Goal: Task Accomplishment & Management: Complete application form

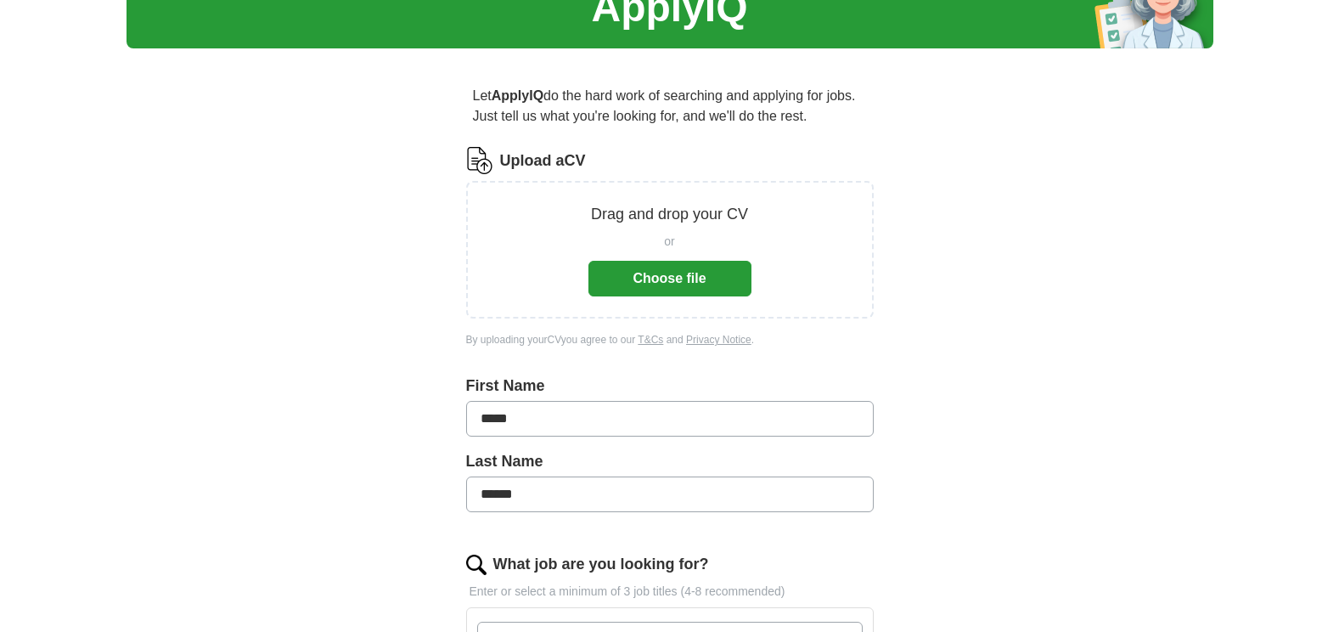
click at [679, 270] on button "Choose file" at bounding box center [669, 279] width 163 height 36
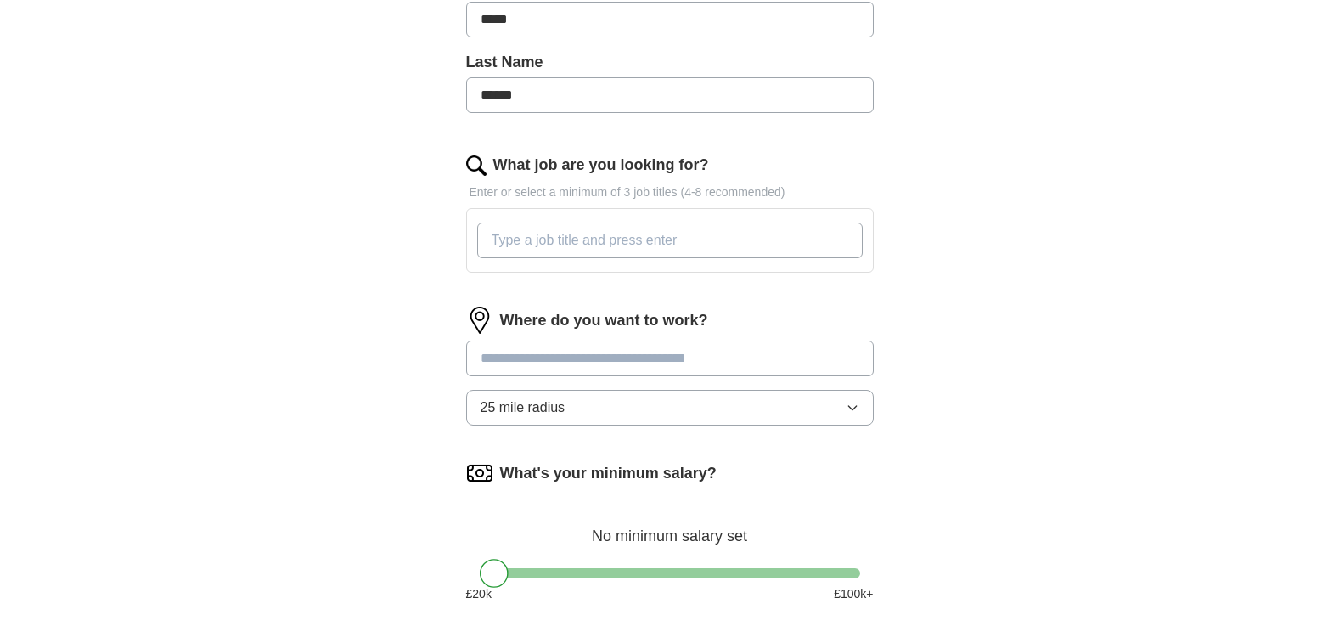
scroll to position [425, 0]
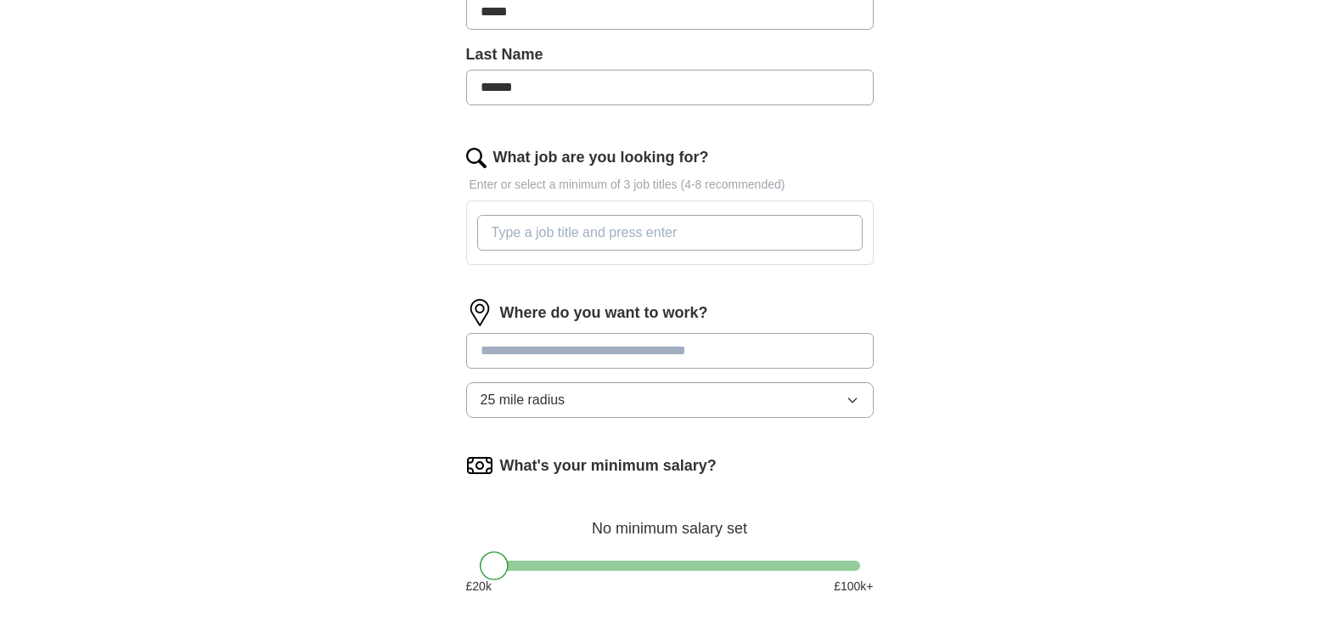
click at [738, 238] on input "What job are you looking for?" at bounding box center [669, 233] width 385 height 36
type input "intune"
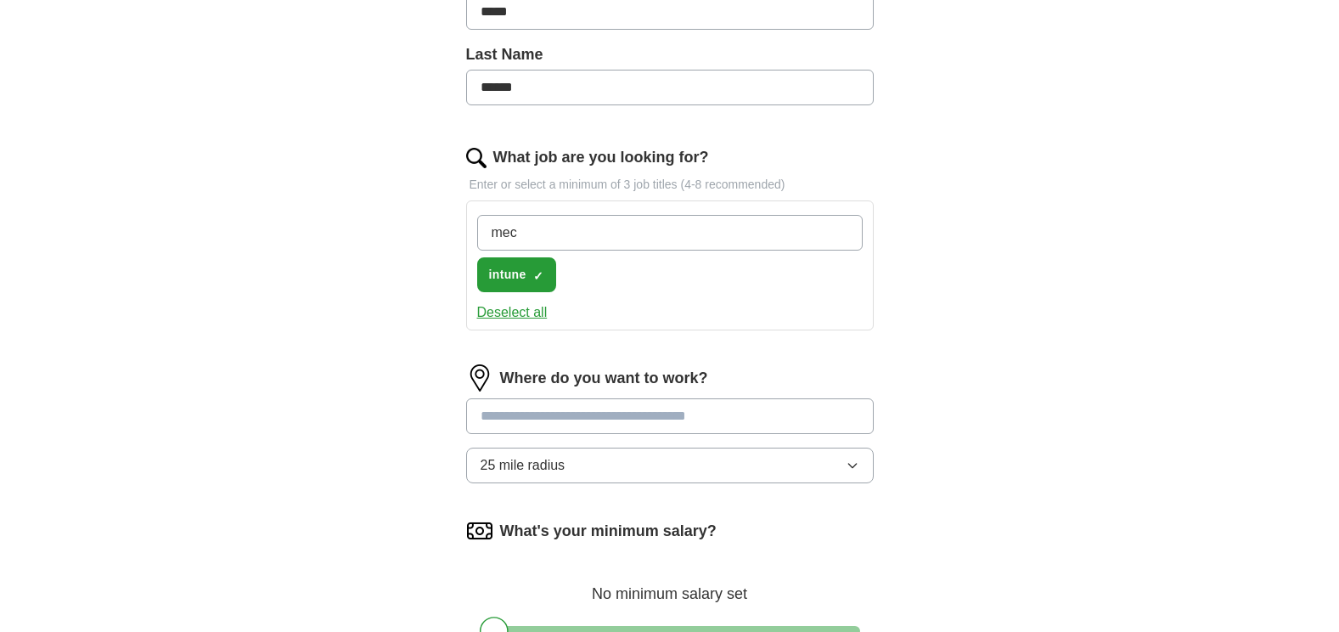
type input "mecm"
type input "sccm"
type input "infrastructure"
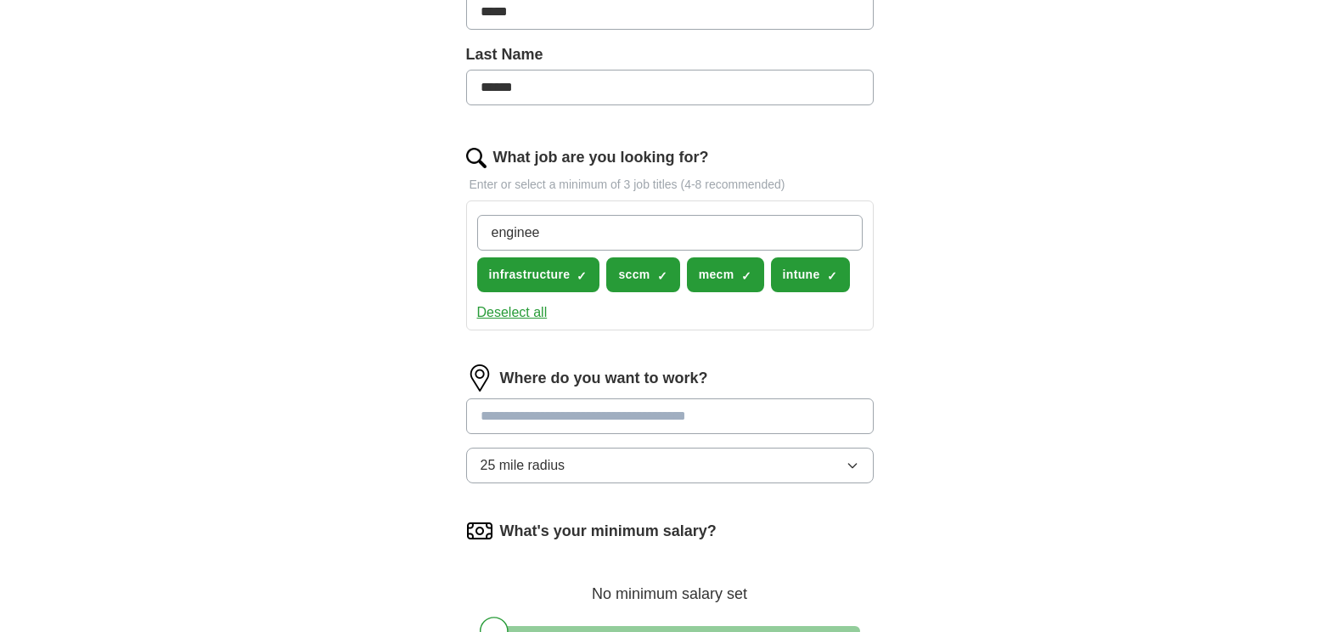
type input "engineer"
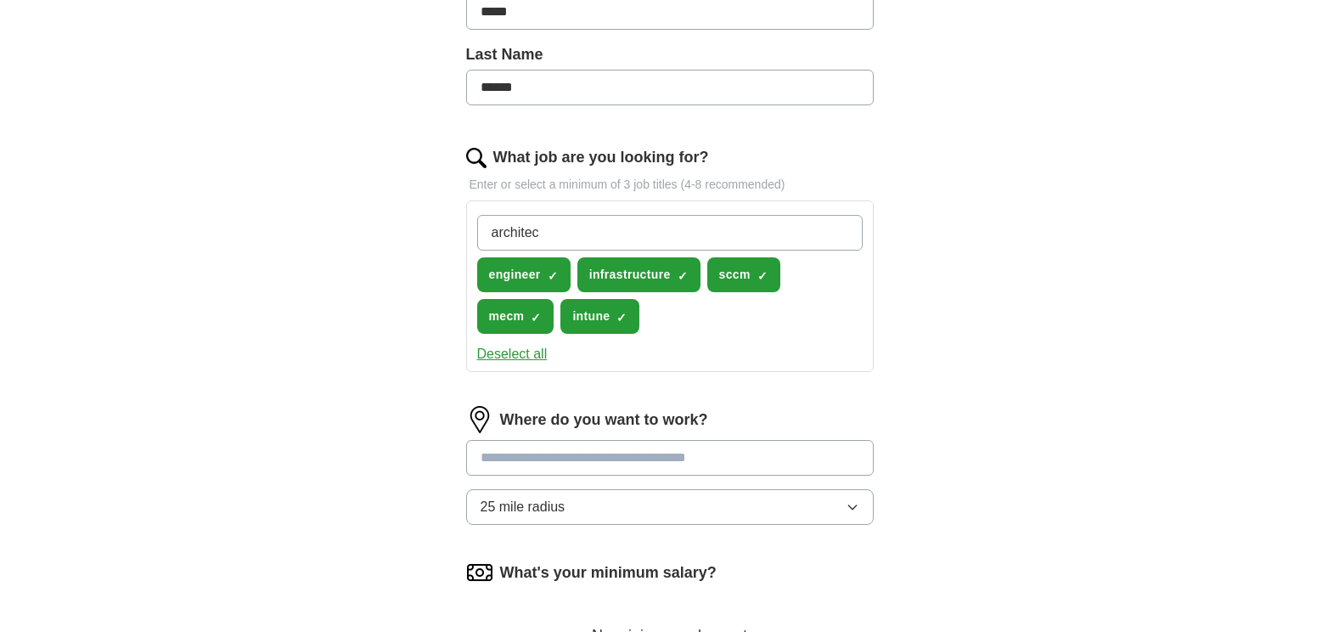
type input "architect"
type input "UEC"
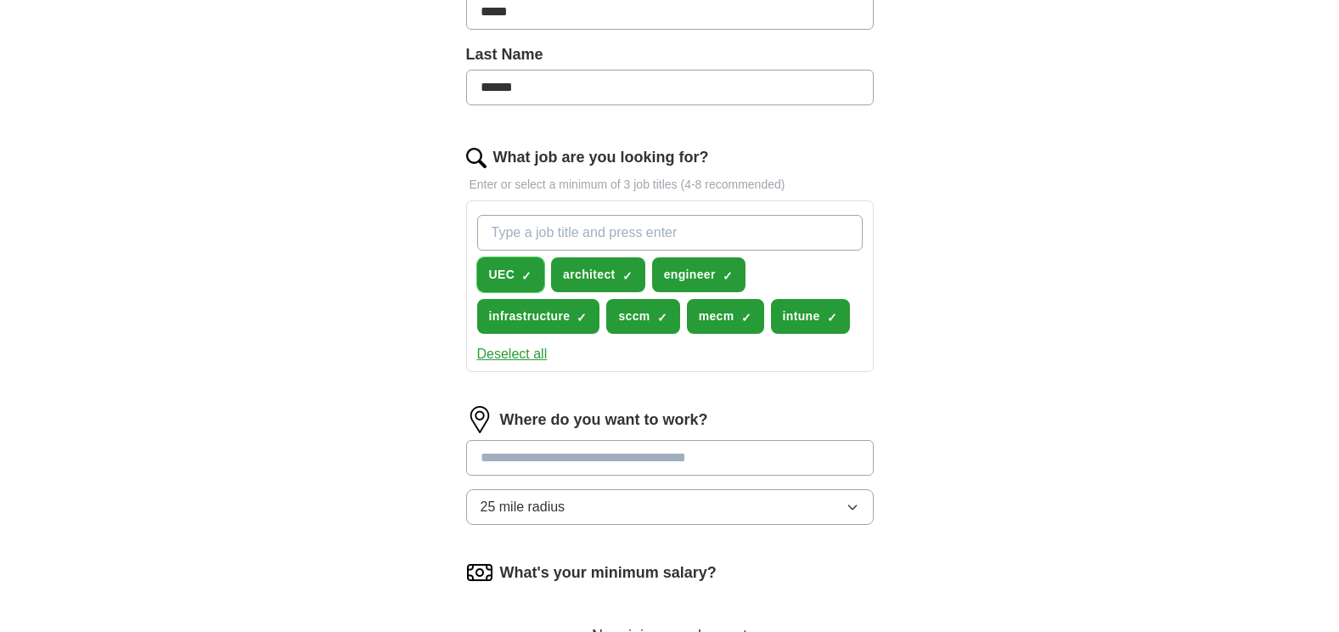
click at [508, 272] on span "UEC" at bounding box center [502, 275] width 26 height 18
click at [526, 273] on span "+" at bounding box center [527, 275] width 10 height 14
click at [468, 254] on div "UEC ✓ × architect ✓ × engineer ✓ × infrastructure ✓ × sccm ✓ × mecm ✓ × intune …" at bounding box center [670, 286] width 408 height 172
drag, startPoint x: 468, startPoint y: 254, endPoint x: 528, endPoint y: 278, distance: 64.8
click at [528, 278] on span "✓ ×" at bounding box center [526, 275] width 10 height 10
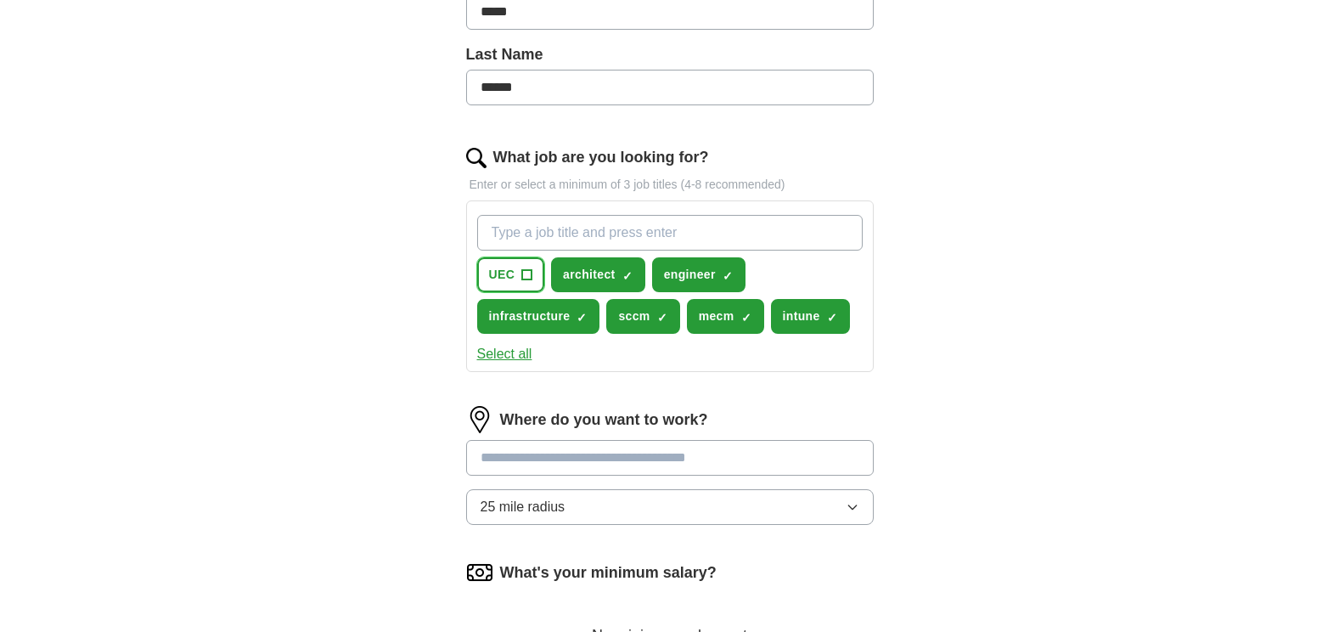
click at [526, 275] on span "+" at bounding box center [527, 275] width 10 height 14
click at [526, 229] on input "What job are you looking for?" at bounding box center [669, 233] width 385 height 36
click at [0, 0] on span "×" at bounding box center [0, 0] width 0 height 0
click at [389, 279] on div "ApplyIQ Let ApplyIQ do the hard work of searching and applying for jobs. Just t…" at bounding box center [670, 225] width 1087 height 1197
click at [513, 234] on input "What job are you looking for?" at bounding box center [669, 233] width 385 height 36
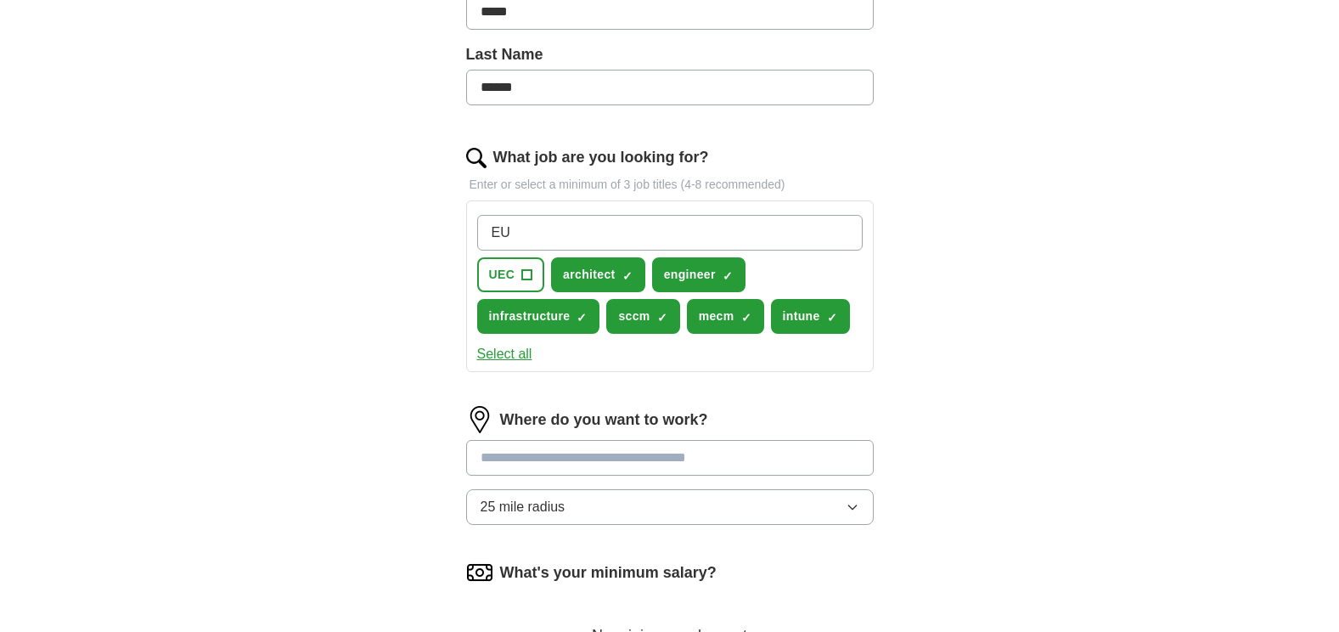
type input "EUC"
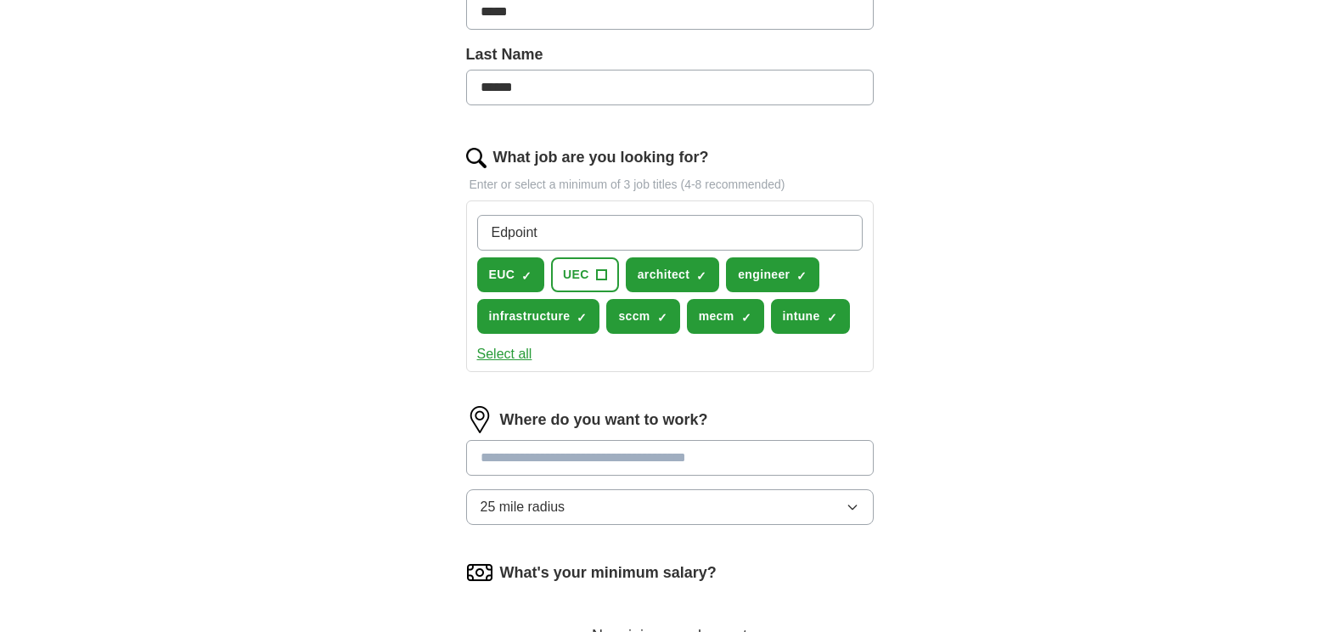
type input "Endpoint"
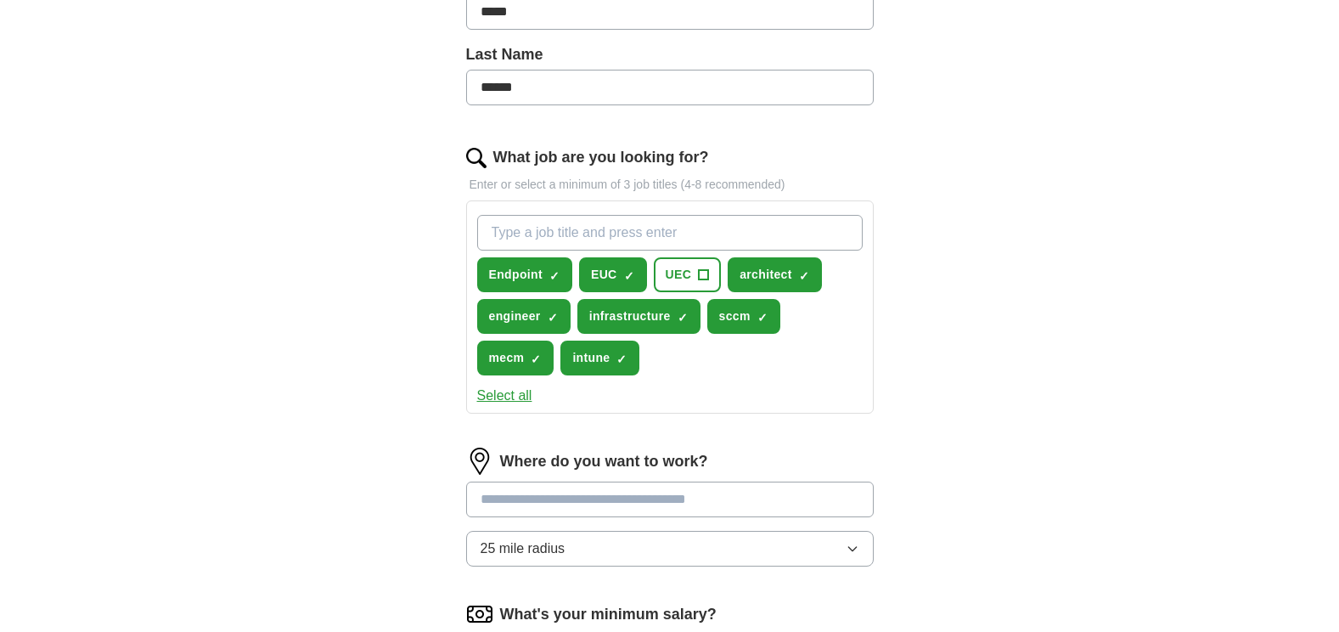
click at [517, 232] on input "What job are you looking for?" at bounding box center [669, 233] width 385 height 36
type input "w"
type input "exchange"
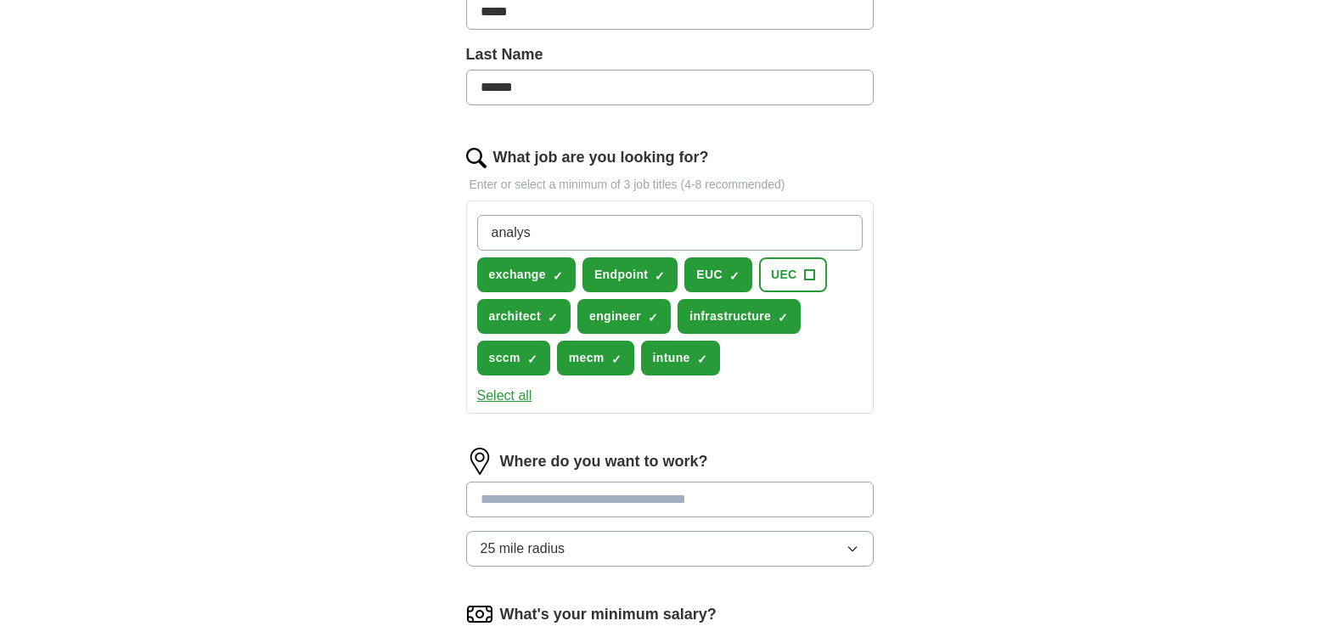
type input "analyst"
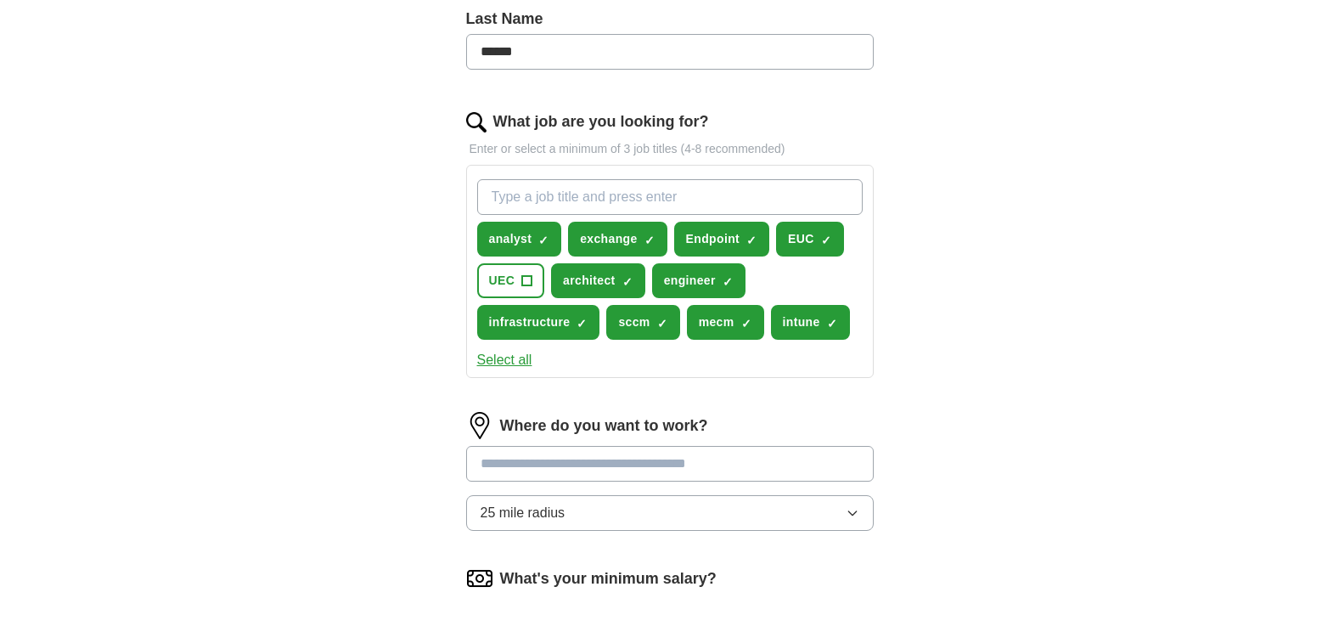
scroll to position [481, 0]
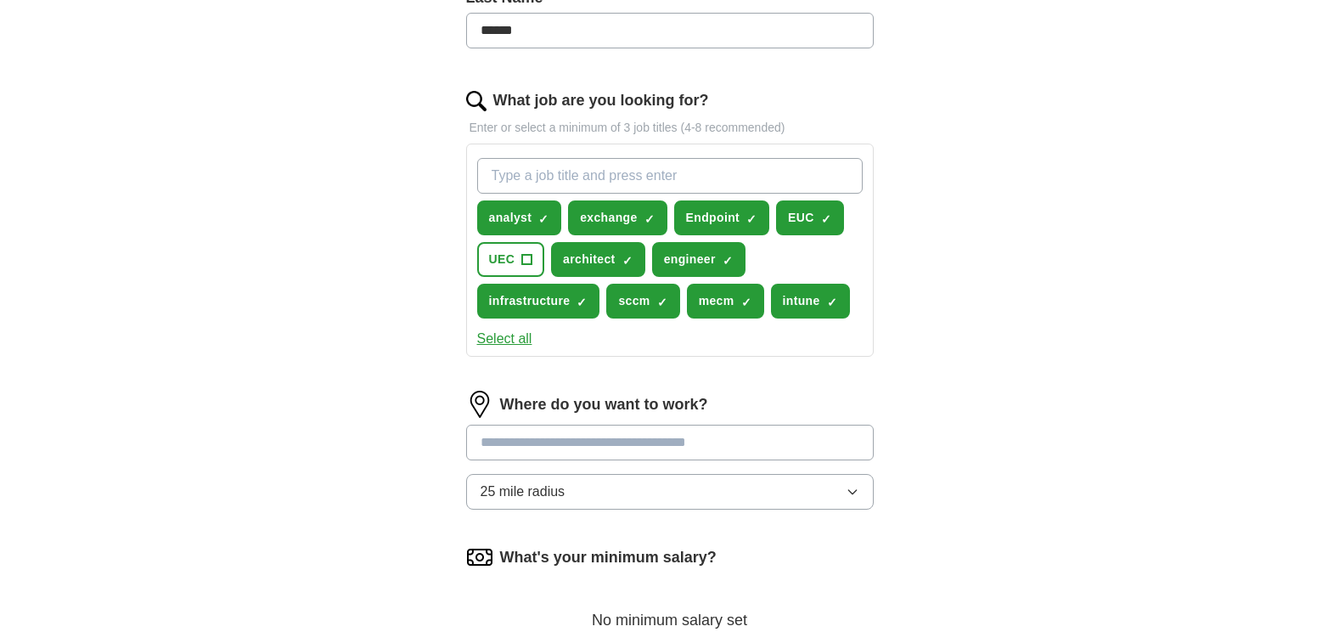
click at [859, 495] on button "25 mile radius" at bounding box center [670, 492] width 408 height 36
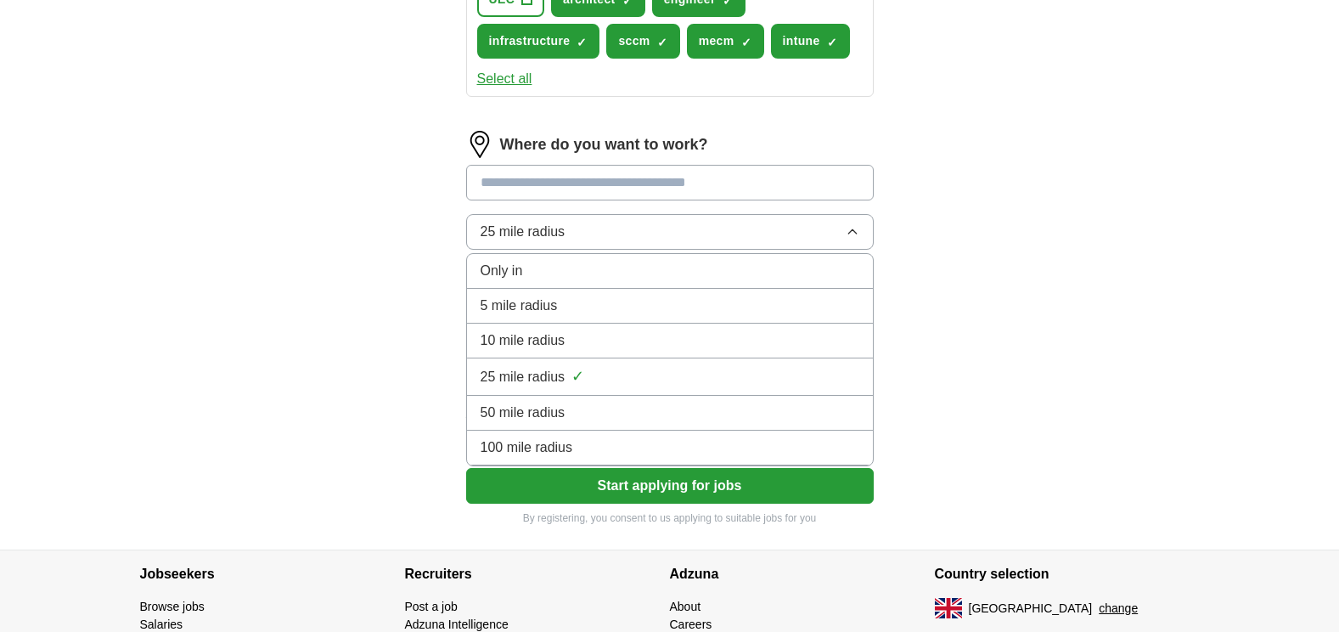
scroll to position [764, 0]
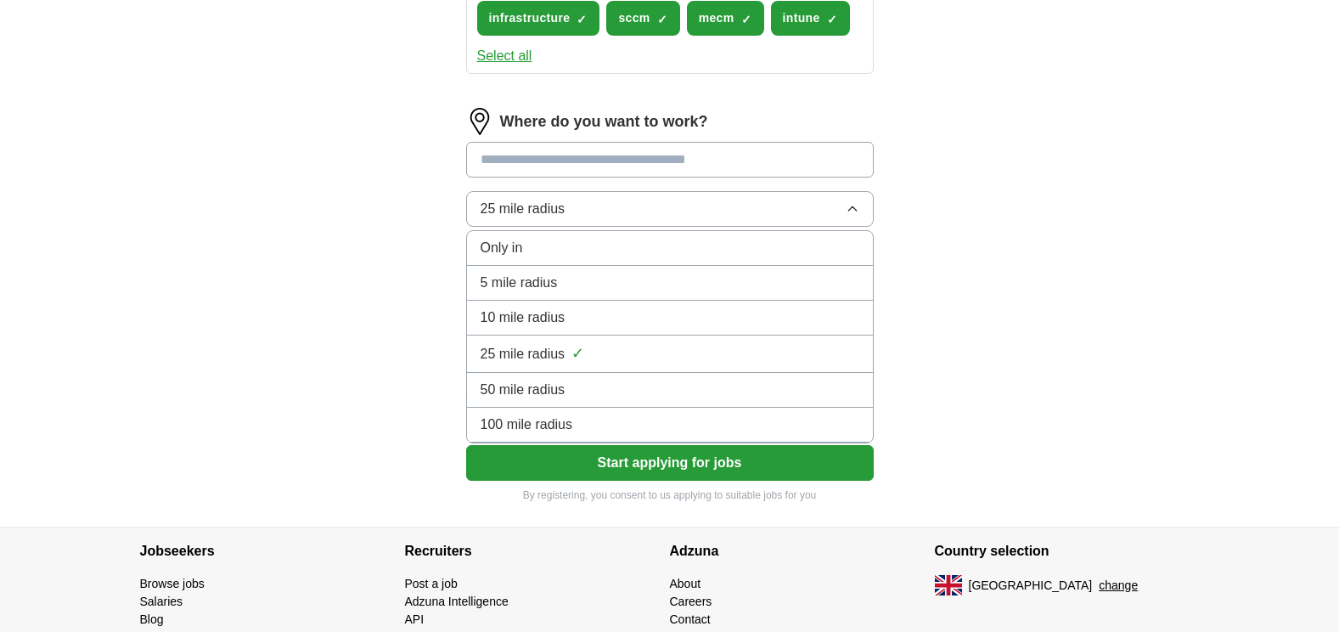
click at [785, 431] on div "100 mile radius" at bounding box center [670, 424] width 379 height 20
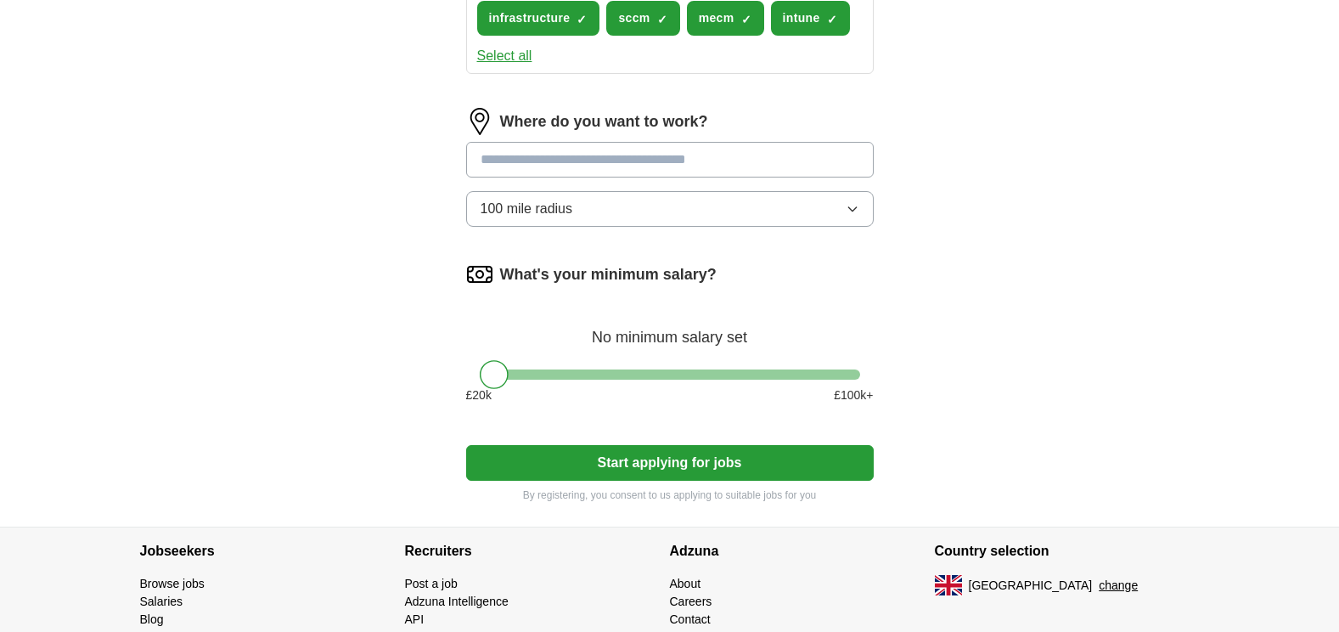
click at [585, 162] on input at bounding box center [670, 160] width 408 height 36
type input "**"
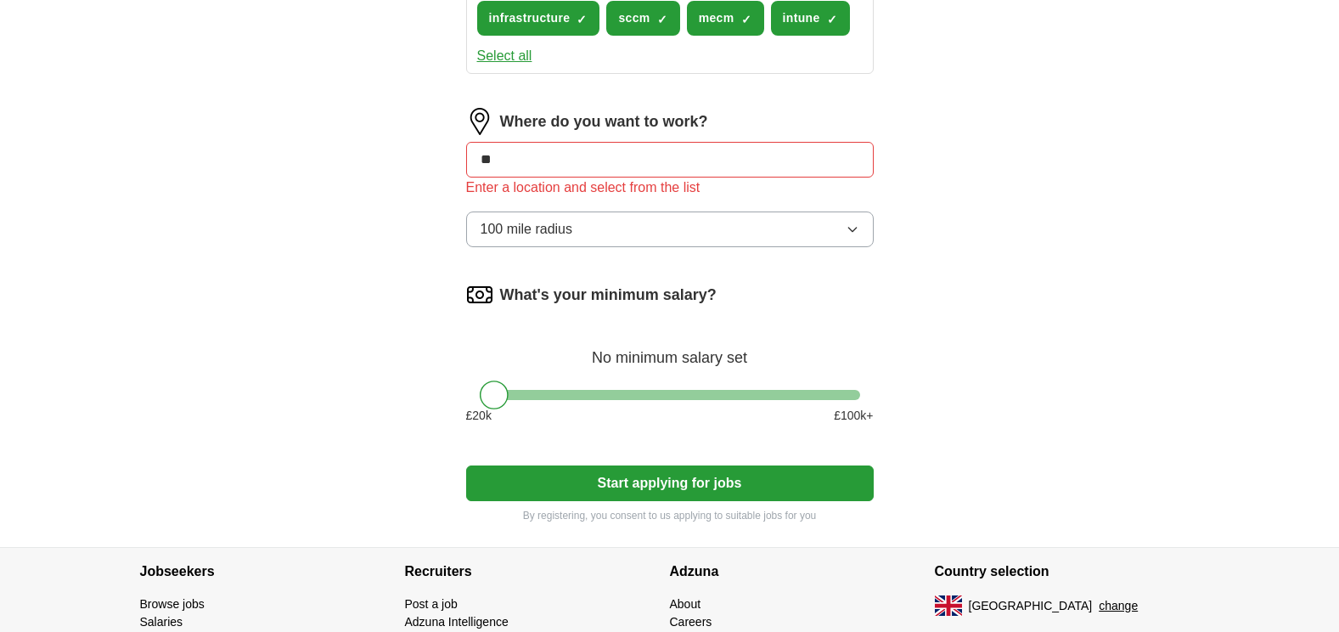
click at [844, 152] on input "**" at bounding box center [670, 160] width 408 height 36
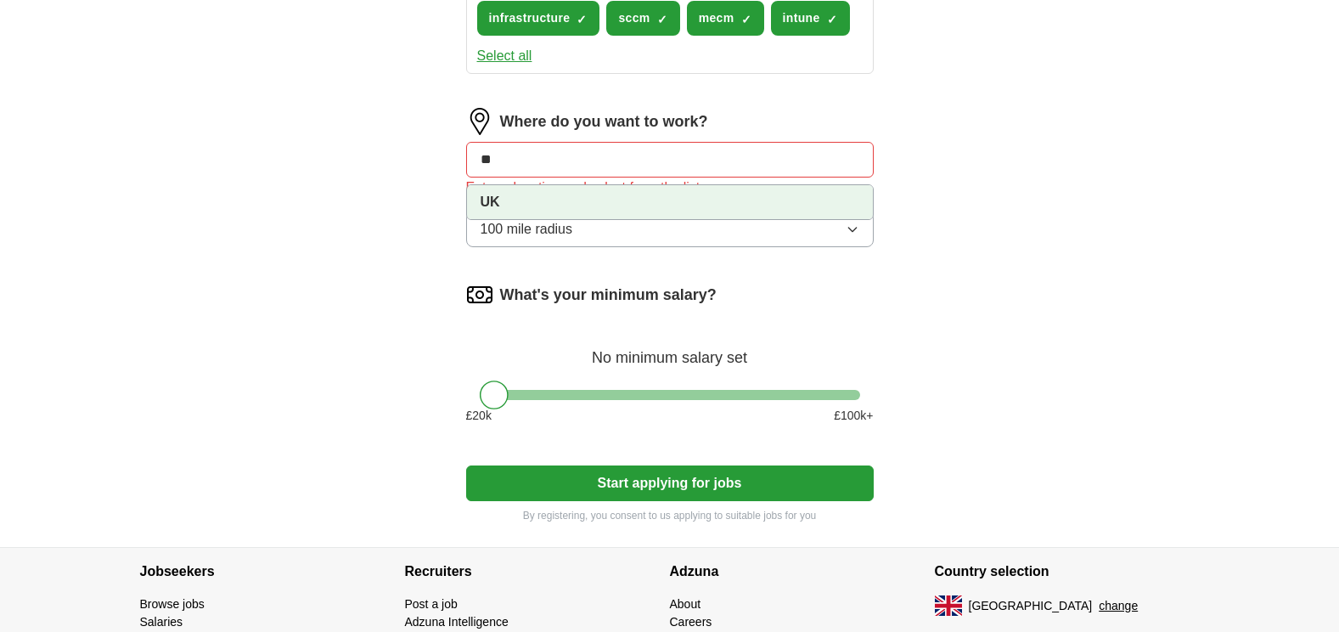
click at [609, 201] on li "UK" at bounding box center [670, 202] width 406 height 34
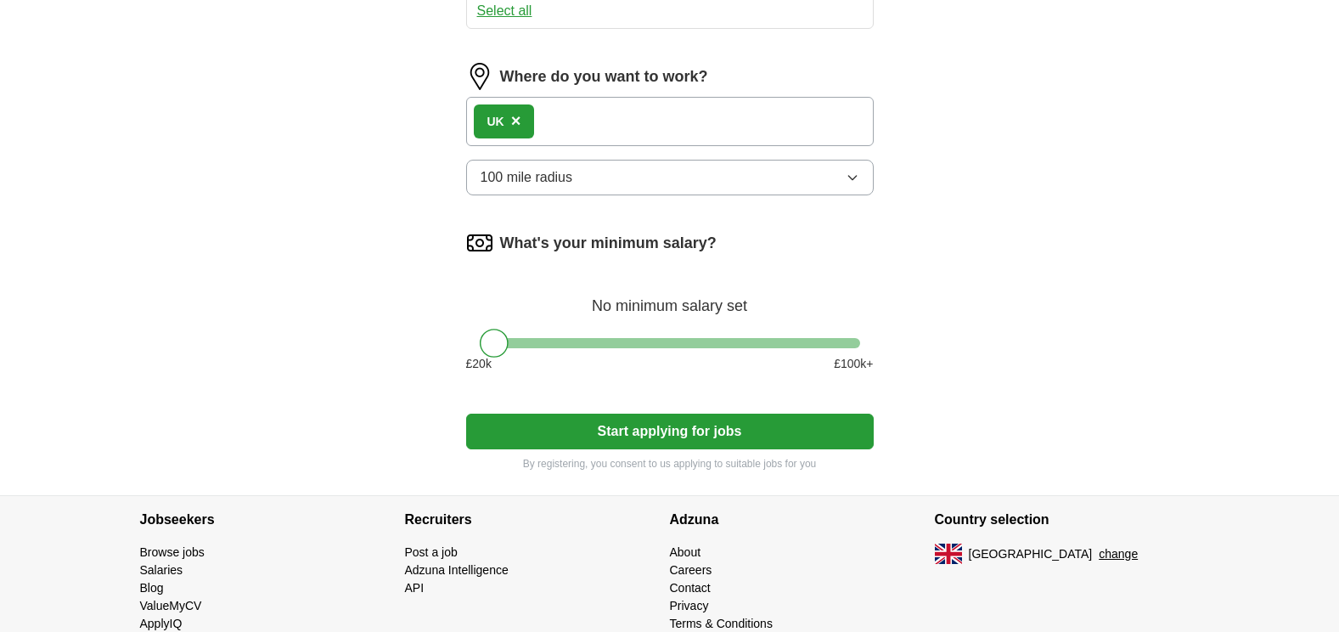
scroll to position [821, 0]
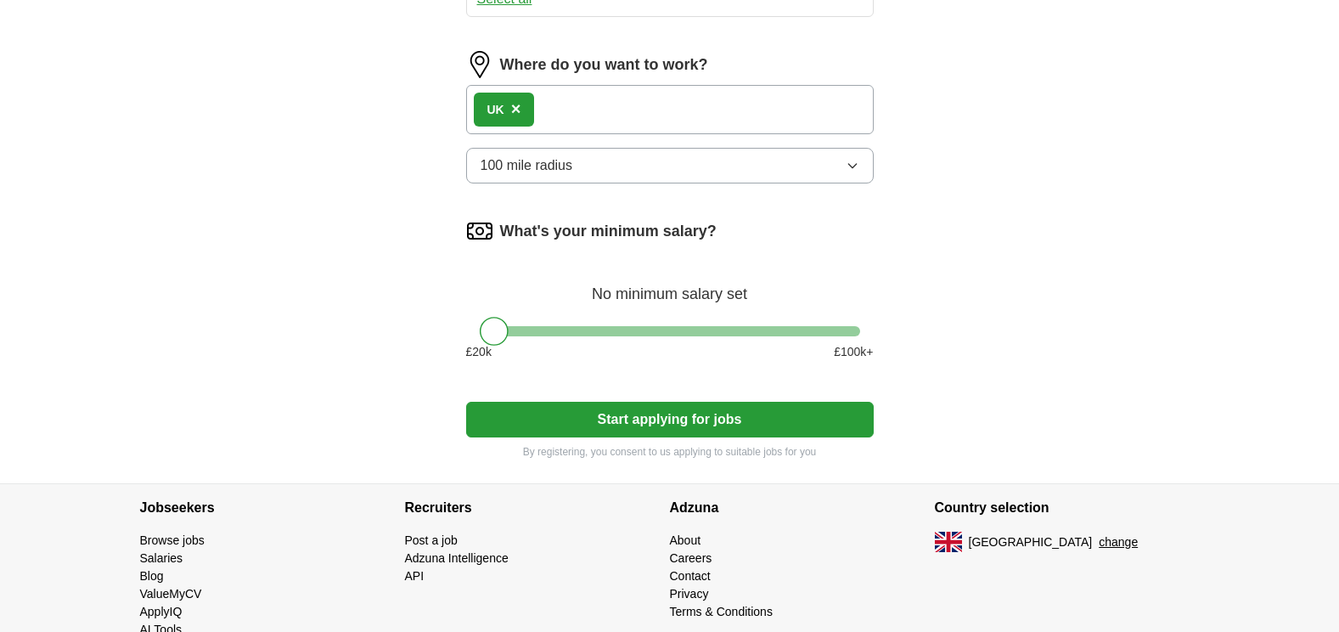
click at [739, 110] on div "UK ×" at bounding box center [670, 109] width 408 height 49
click at [521, 110] on span "×" at bounding box center [516, 108] width 10 height 19
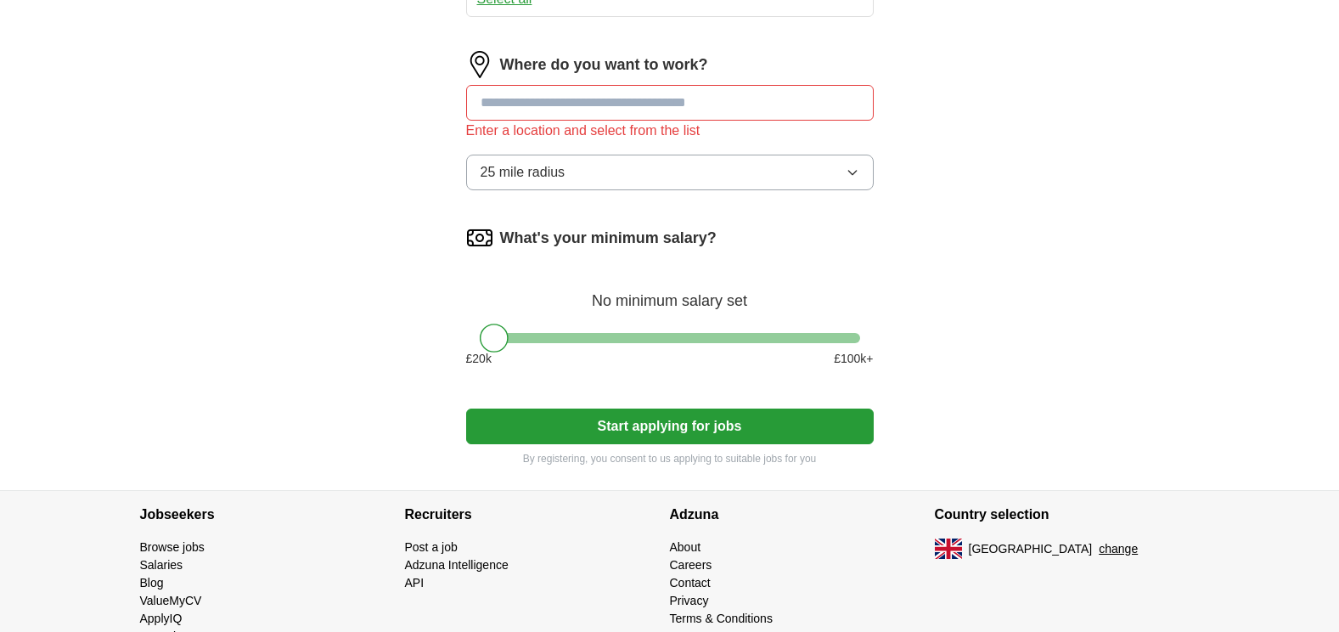
click at [522, 110] on input at bounding box center [670, 103] width 408 height 36
click at [611, 106] on input "******" at bounding box center [670, 103] width 408 height 36
type input "******"
click at [466, 408] on button "Start applying for jobs" at bounding box center [670, 426] width 408 height 36
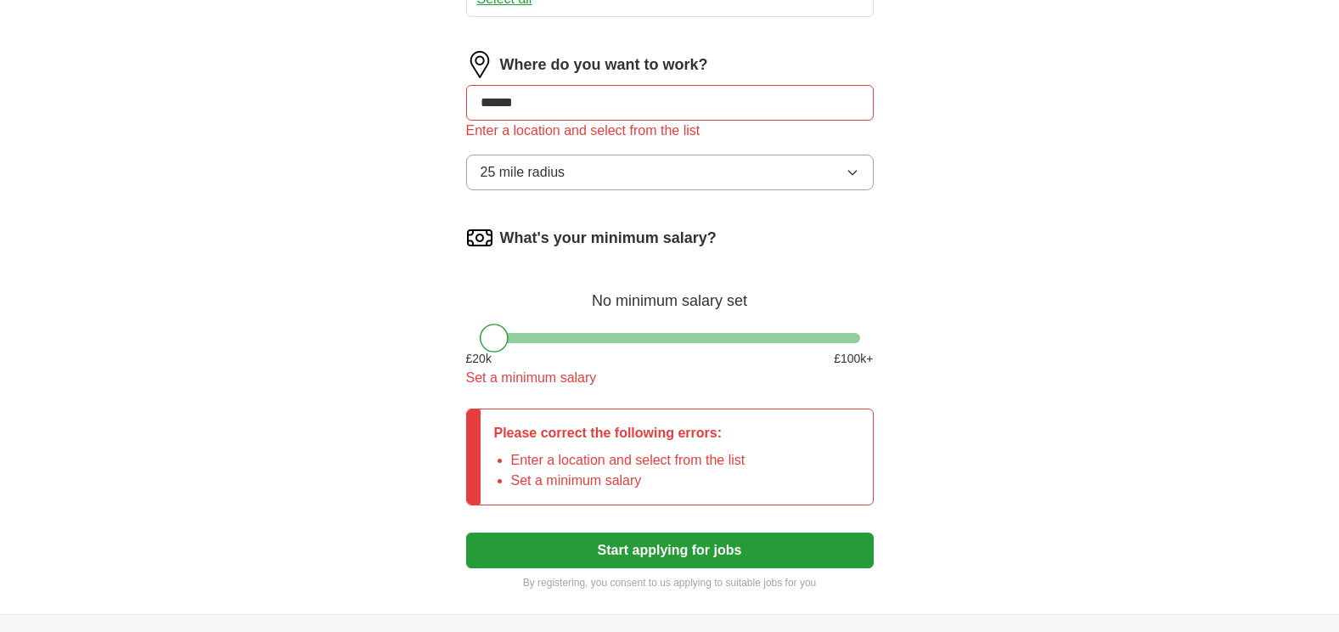
drag, startPoint x: 606, startPoint y: 105, endPoint x: 400, endPoint y: 112, distance: 206.4
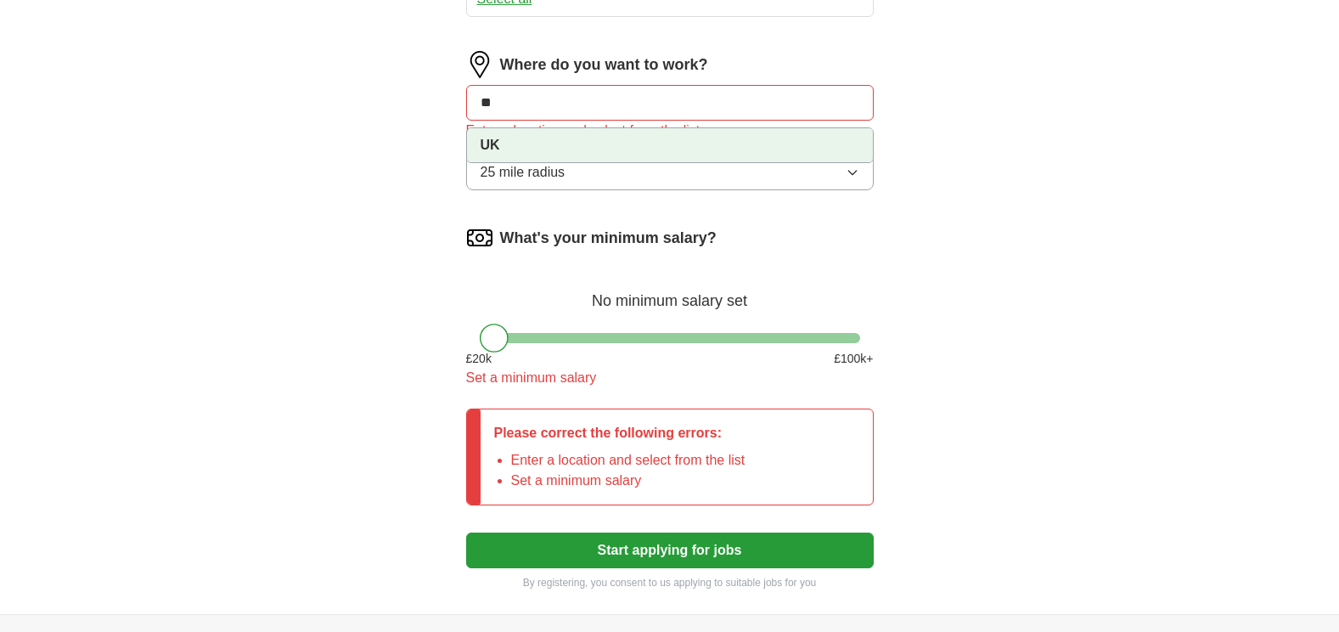
click at [494, 148] on strong "UK" at bounding box center [491, 145] width 20 height 14
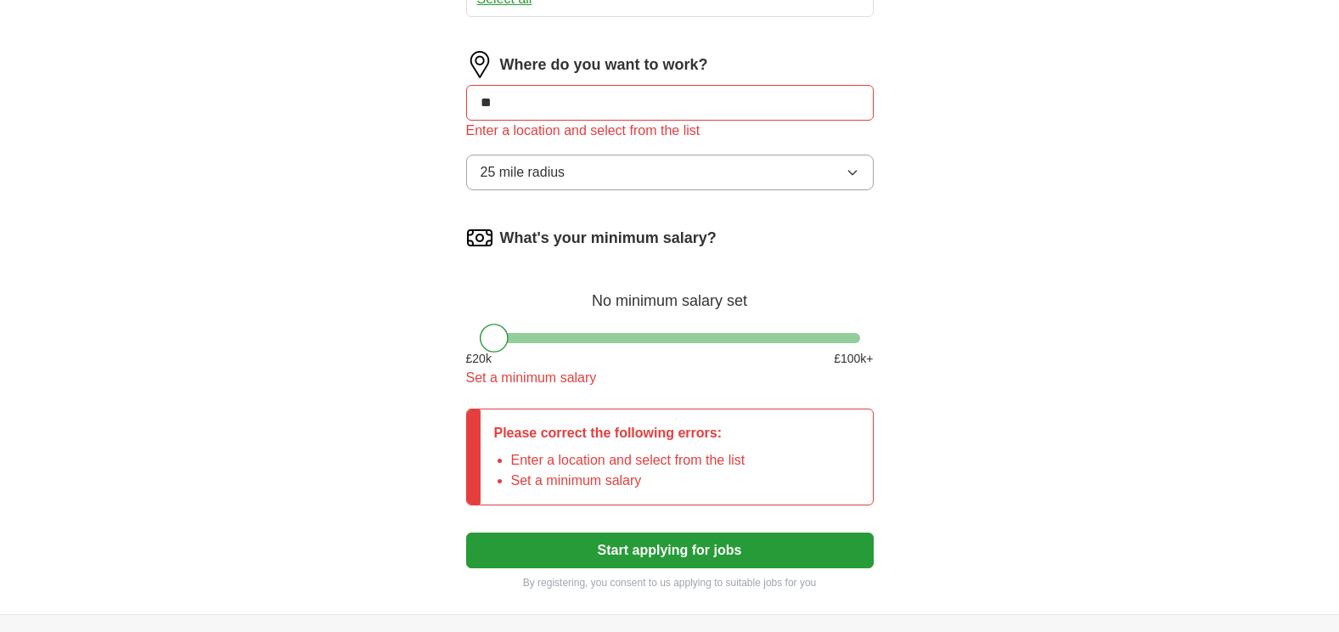
click at [856, 183] on button "25 mile radius" at bounding box center [670, 173] width 408 height 36
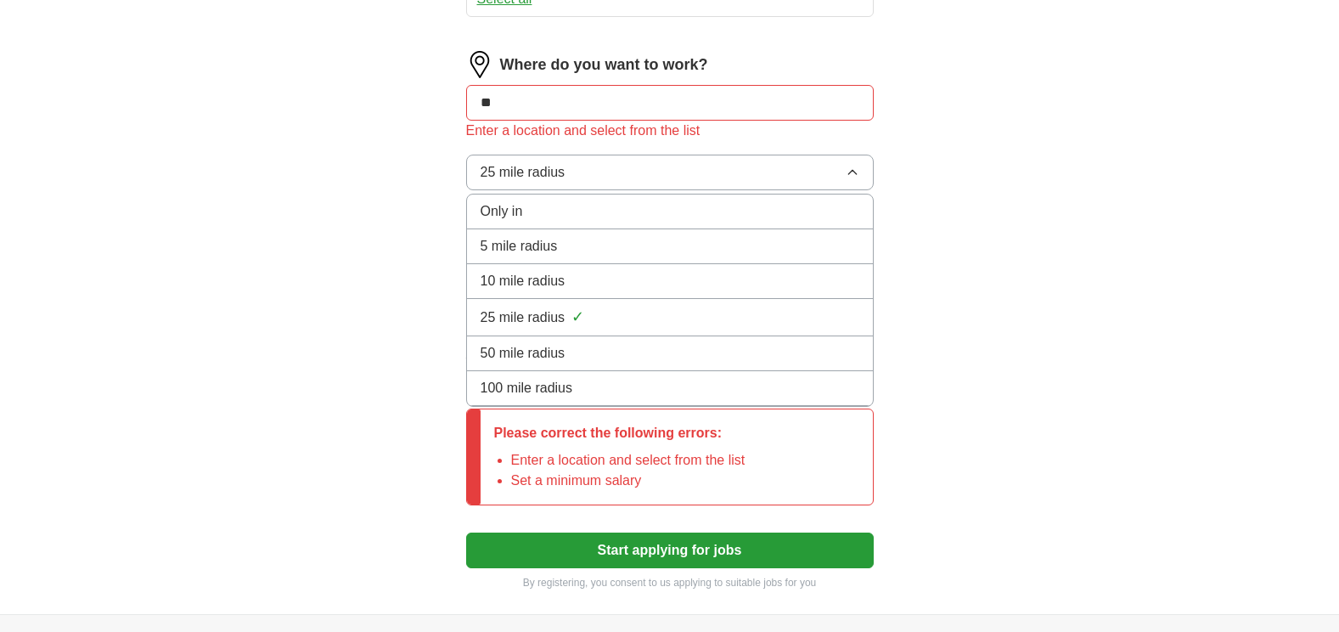
click at [676, 384] on div "100 mile radius" at bounding box center [670, 388] width 379 height 20
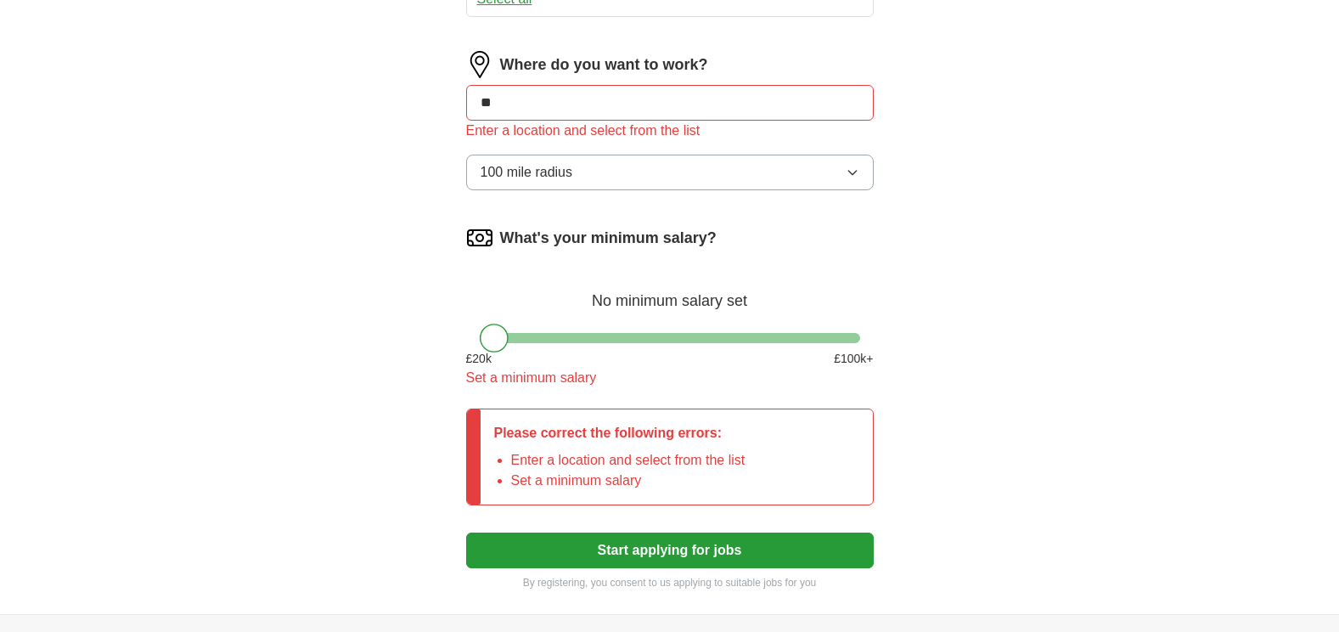
click at [661, 116] on input "**" at bounding box center [670, 103] width 408 height 36
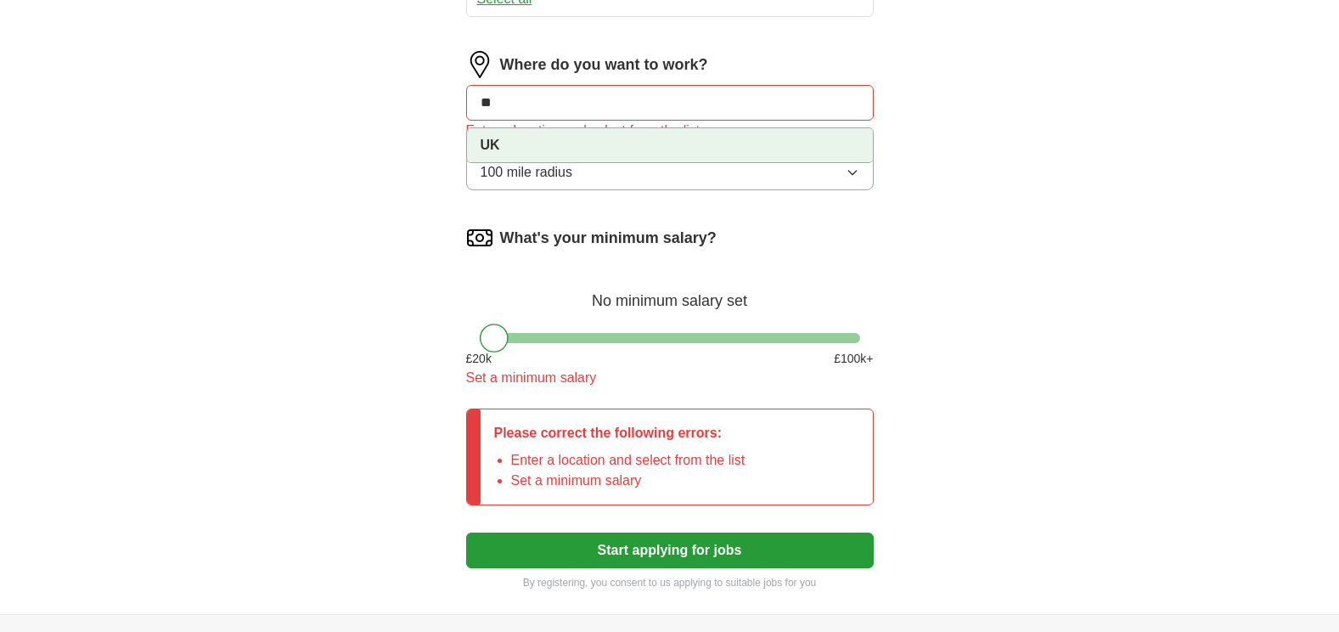
click at [494, 145] on strong "UK" at bounding box center [491, 145] width 20 height 14
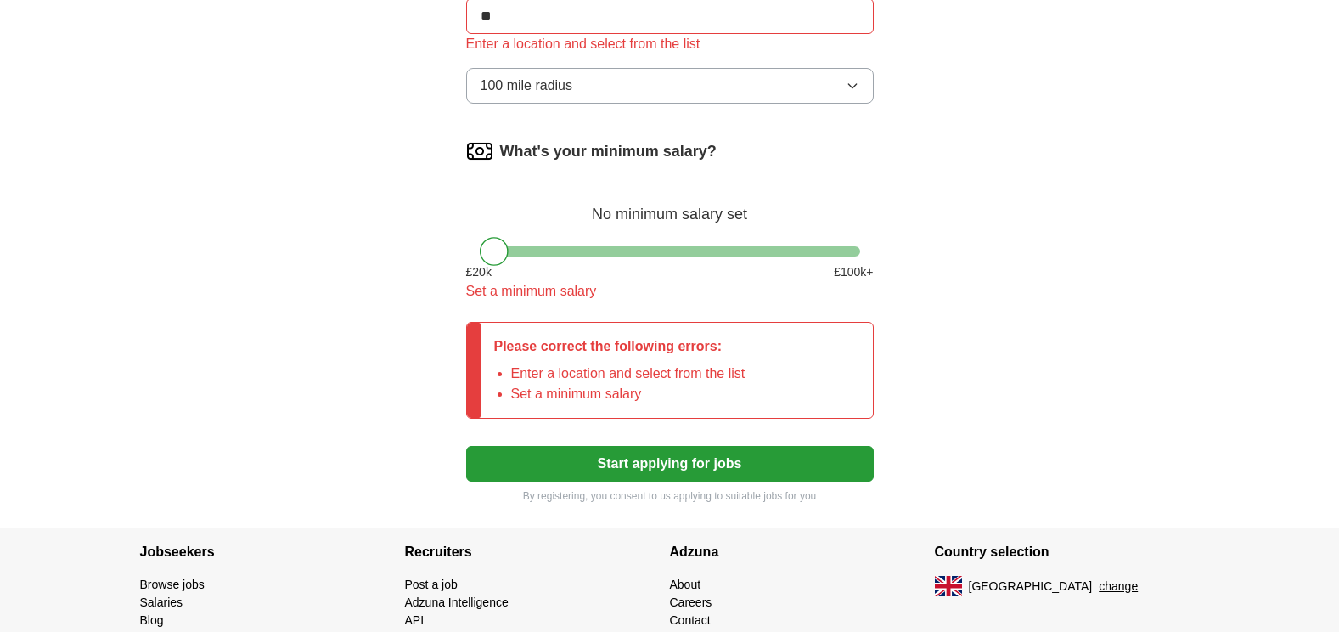
scroll to position [934, 0]
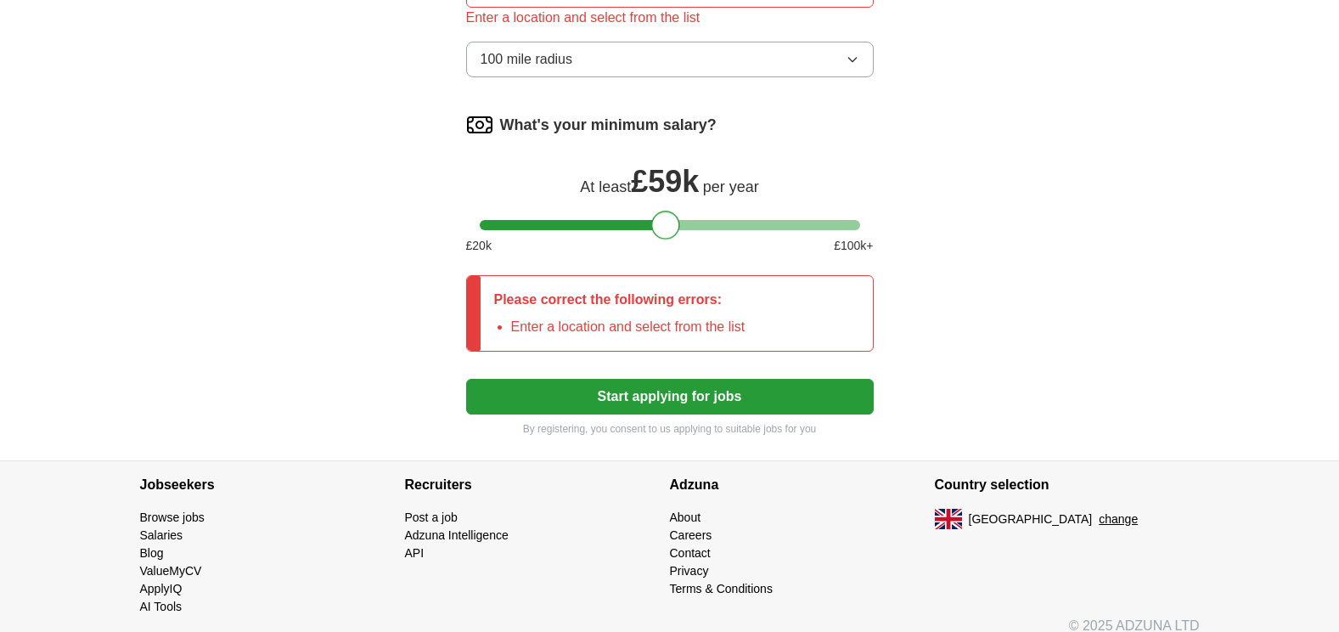
drag, startPoint x: 501, startPoint y: 228, endPoint x: 673, endPoint y: 222, distance: 172.5
click at [673, 222] on div at bounding box center [665, 225] width 29 height 29
click at [760, 400] on button "Start applying for jobs" at bounding box center [670, 397] width 408 height 36
click at [682, 311] on div "Please correct the following errors: Enter a location and select from the list" at bounding box center [620, 313] width 279 height 75
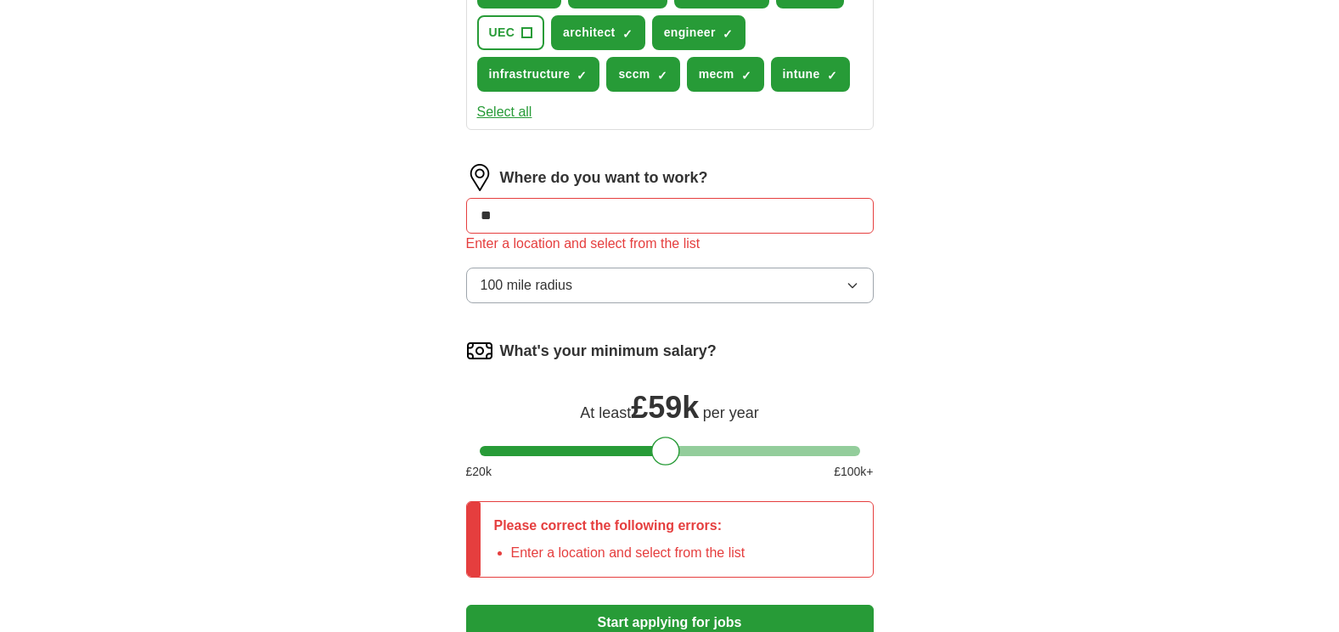
scroll to position [707, 0]
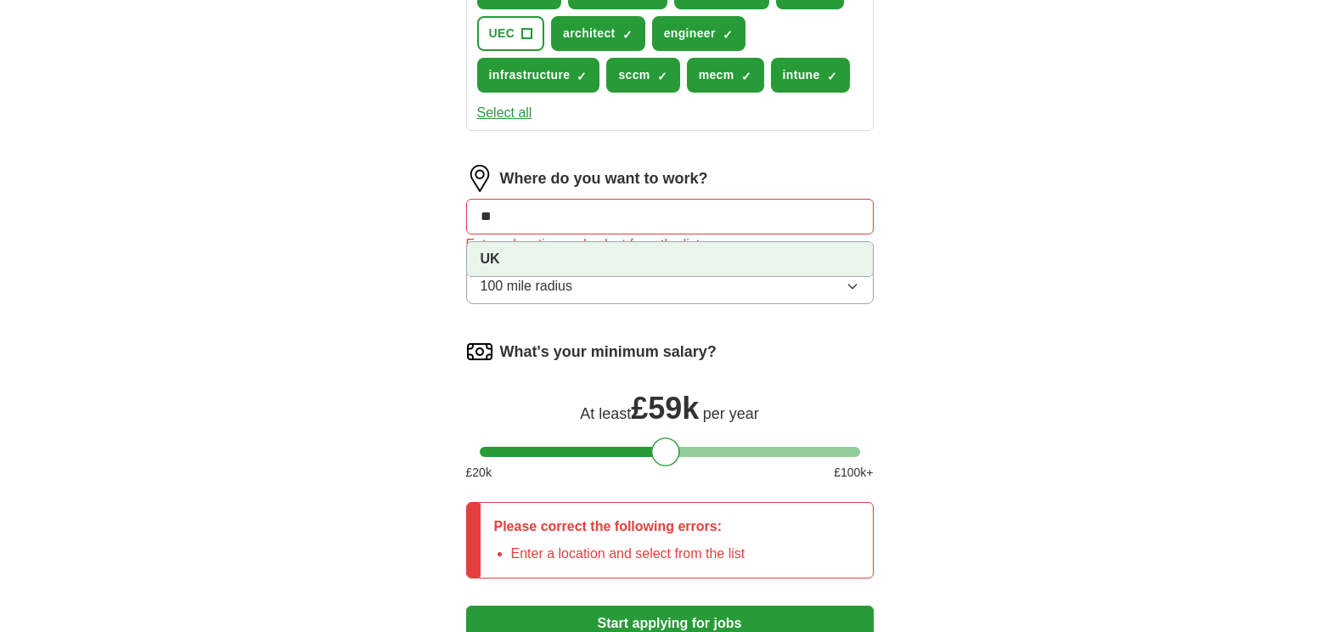
click at [793, 212] on input "**" at bounding box center [670, 217] width 408 height 36
drag, startPoint x: 361, startPoint y: 207, endPoint x: 234, endPoint y: 201, distance: 127.5
click at [243, 206] on div "ApplyIQ Let ApplyIQ do the hard work of searching and applying for jobs. Just t…" at bounding box center [670, 15] width 1087 height 1342
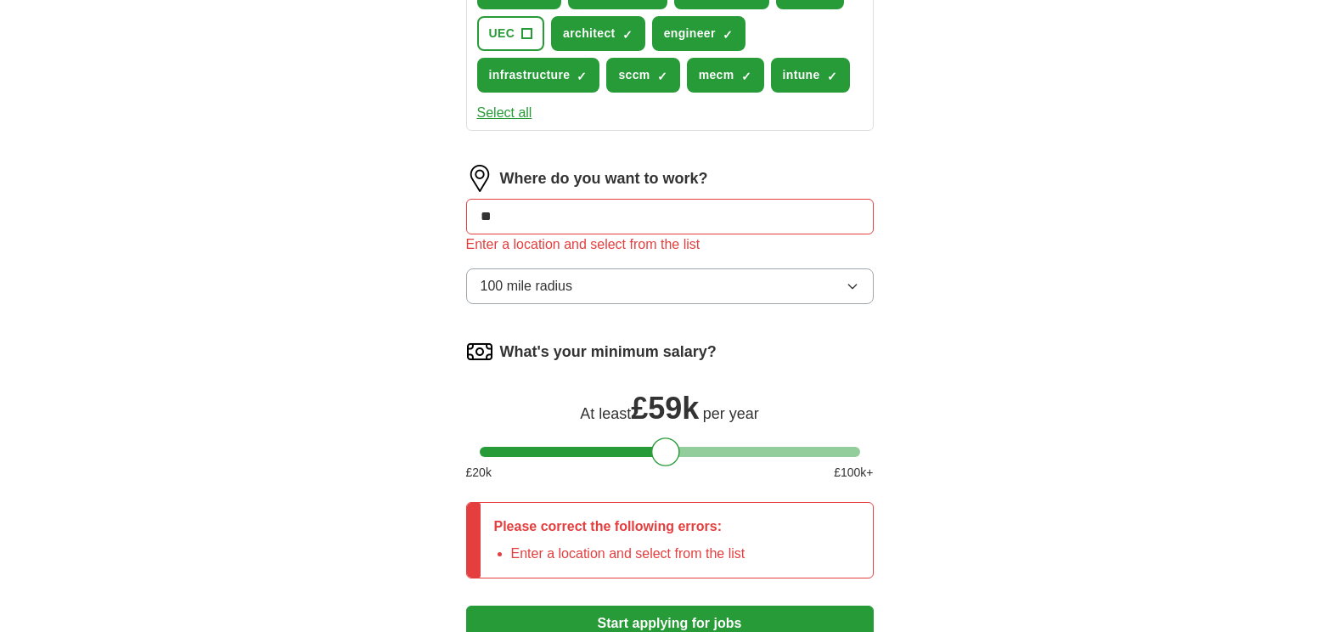
type input "*"
type input "****"
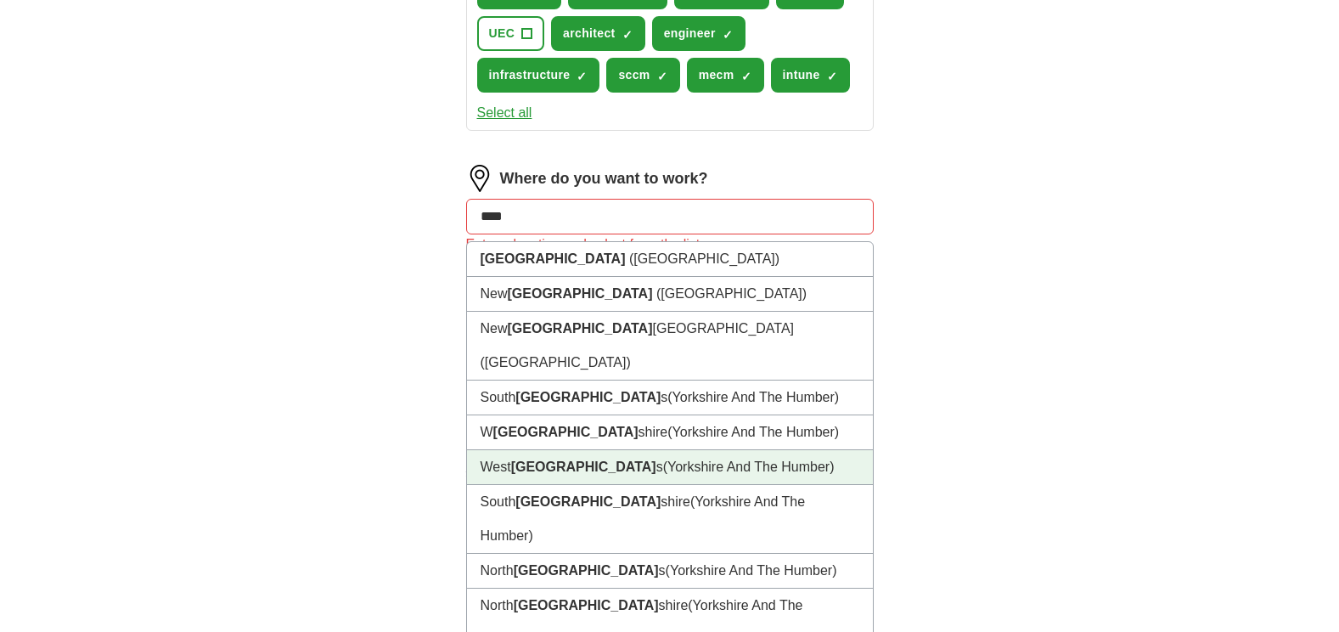
click at [551, 450] on li "[GEOGRAPHIC_DATA] s (Yorkshire And The Humber)" at bounding box center [670, 467] width 406 height 35
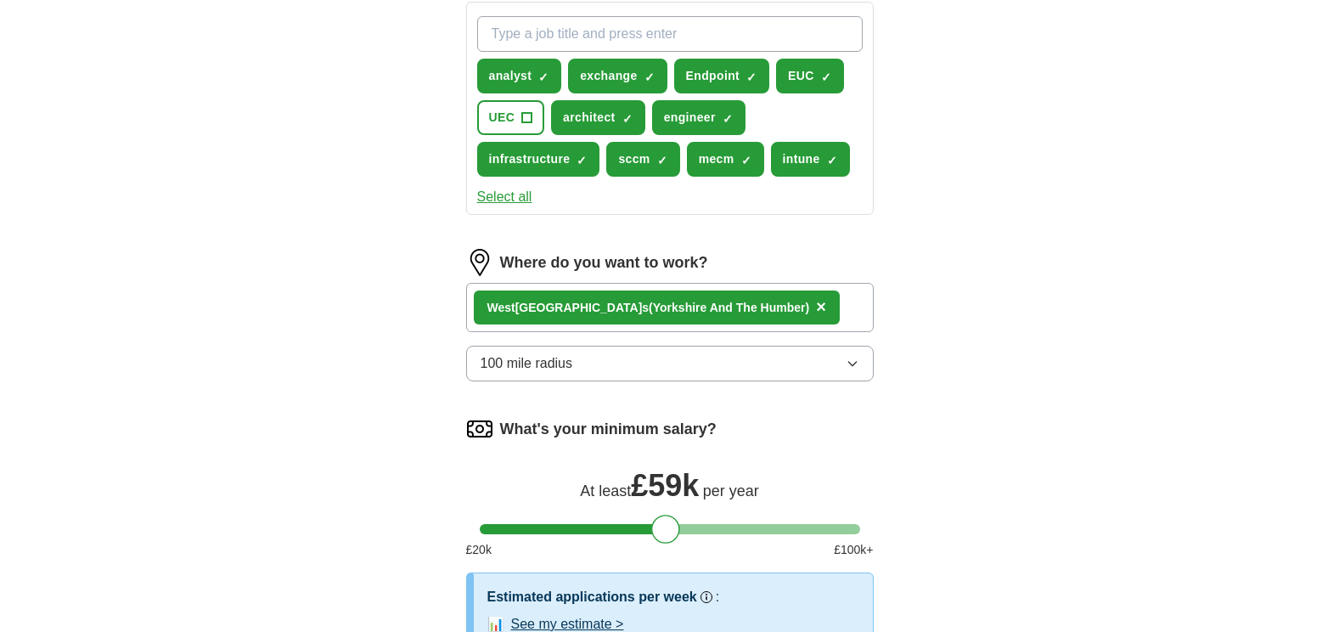
scroll to position [622, 0]
click at [851, 370] on icon "button" at bounding box center [853, 364] width 14 height 14
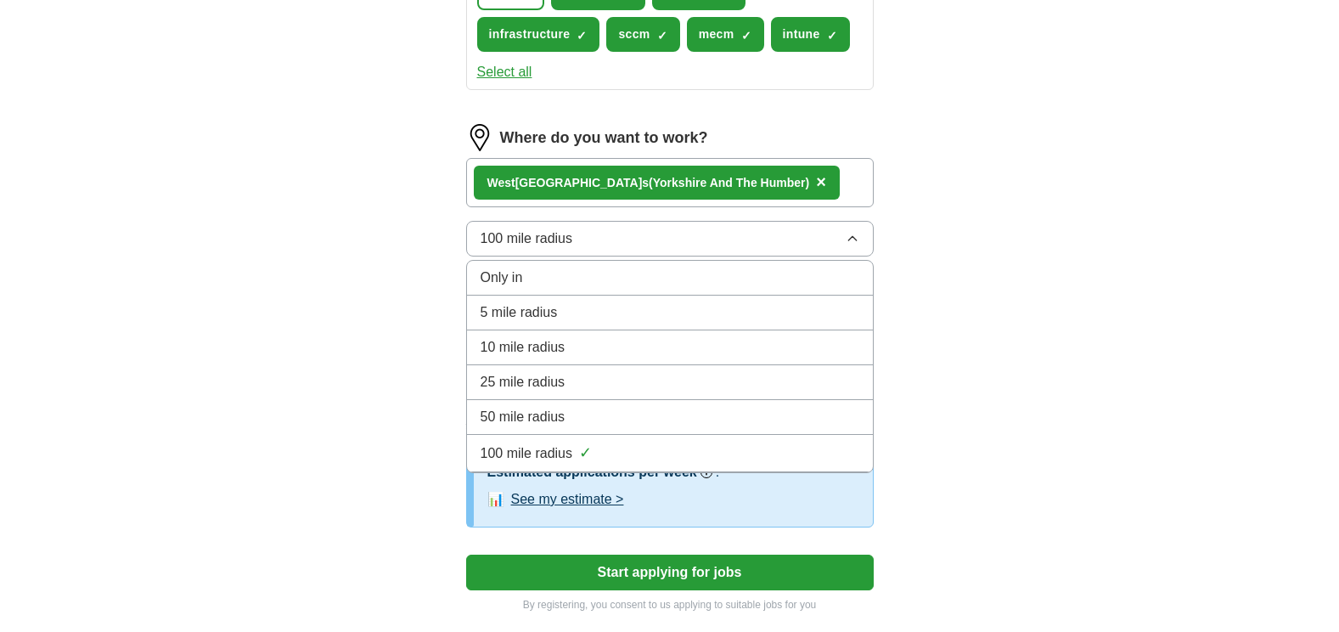
scroll to position [736, 0]
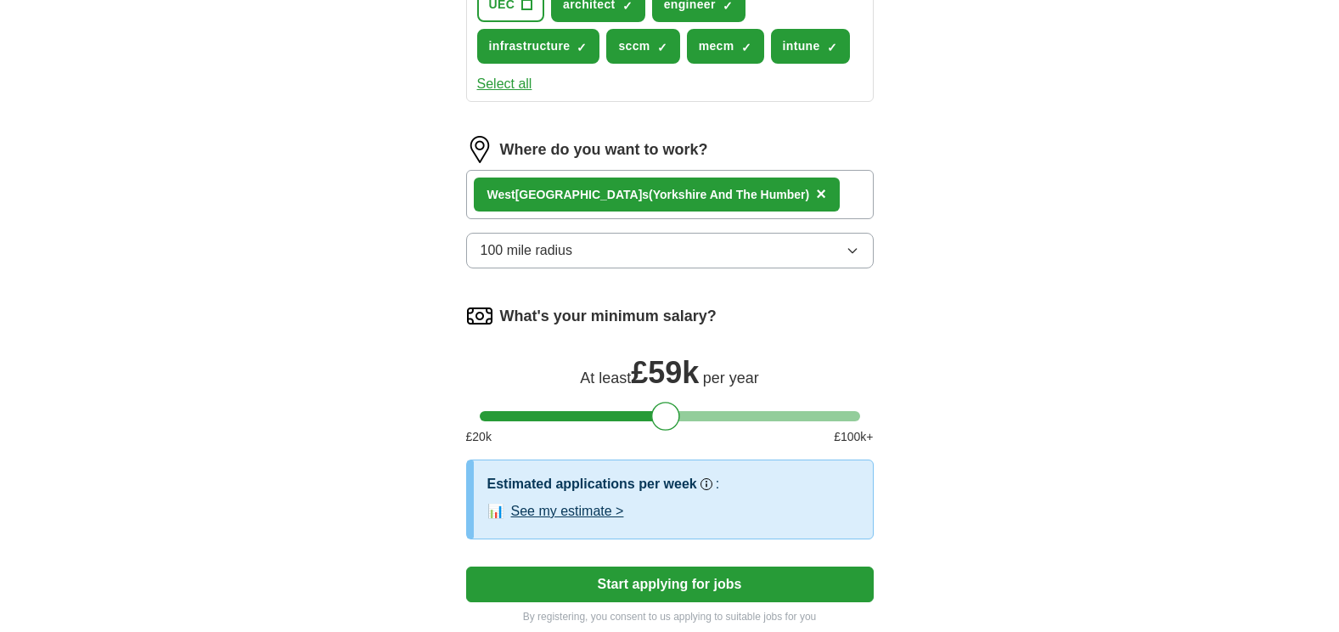
click at [799, 581] on button "Start applying for jobs" at bounding box center [670, 584] width 408 height 36
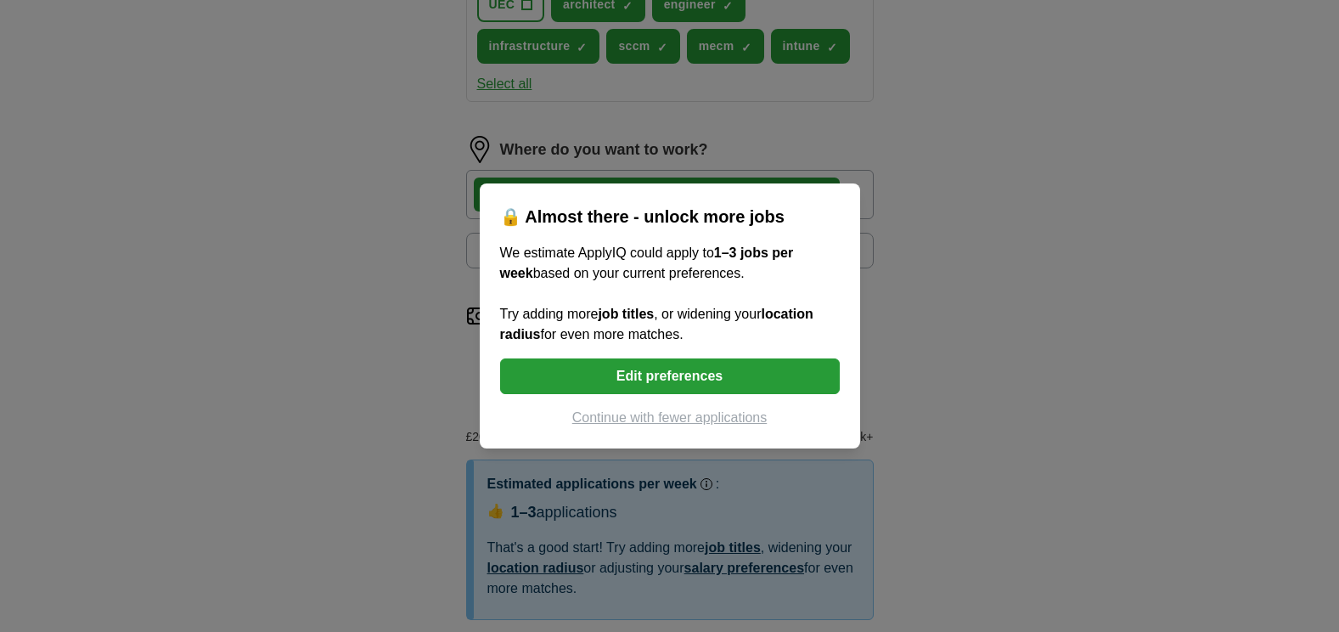
click at [742, 384] on button "Edit preferences" at bounding box center [670, 376] width 340 height 36
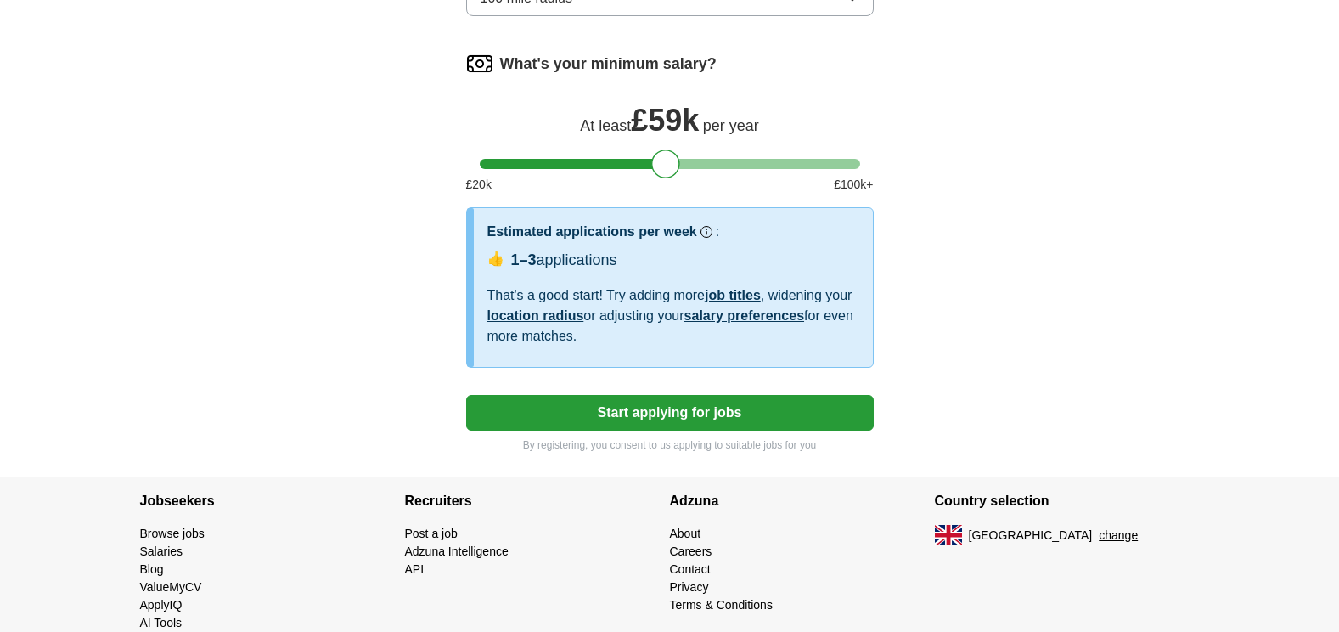
scroll to position [991, 0]
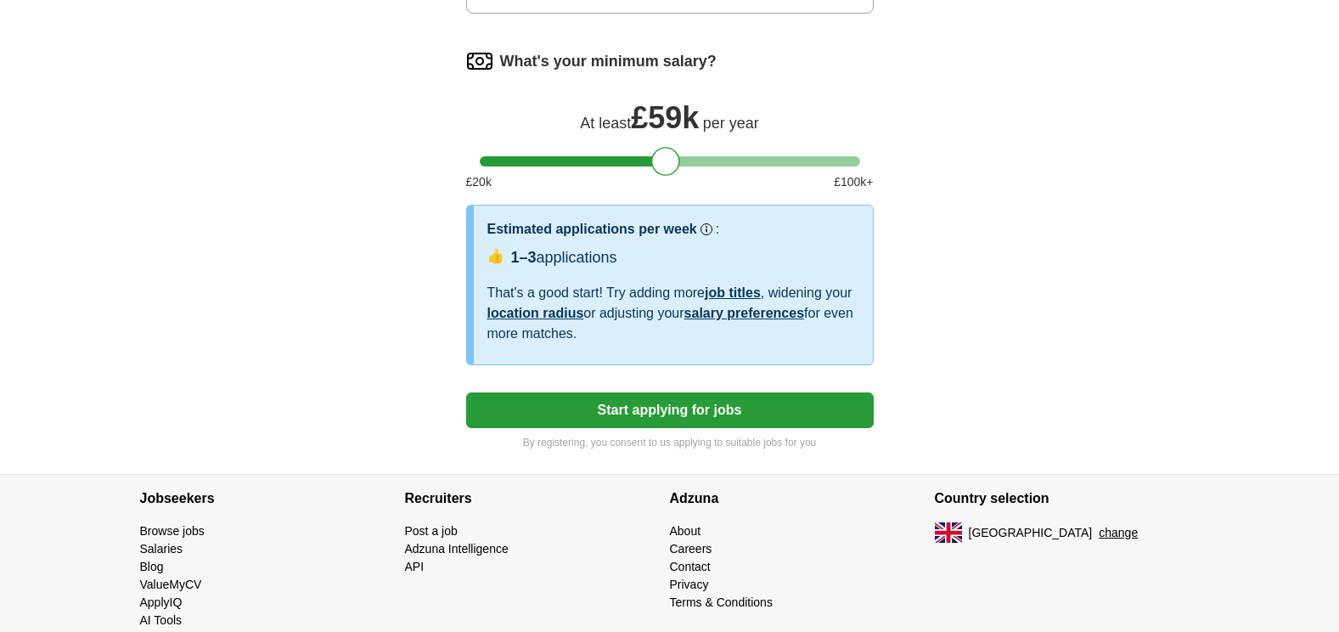
click at [734, 403] on button "Start applying for jobs" at bounding box center [670, 410] width 408 height 36
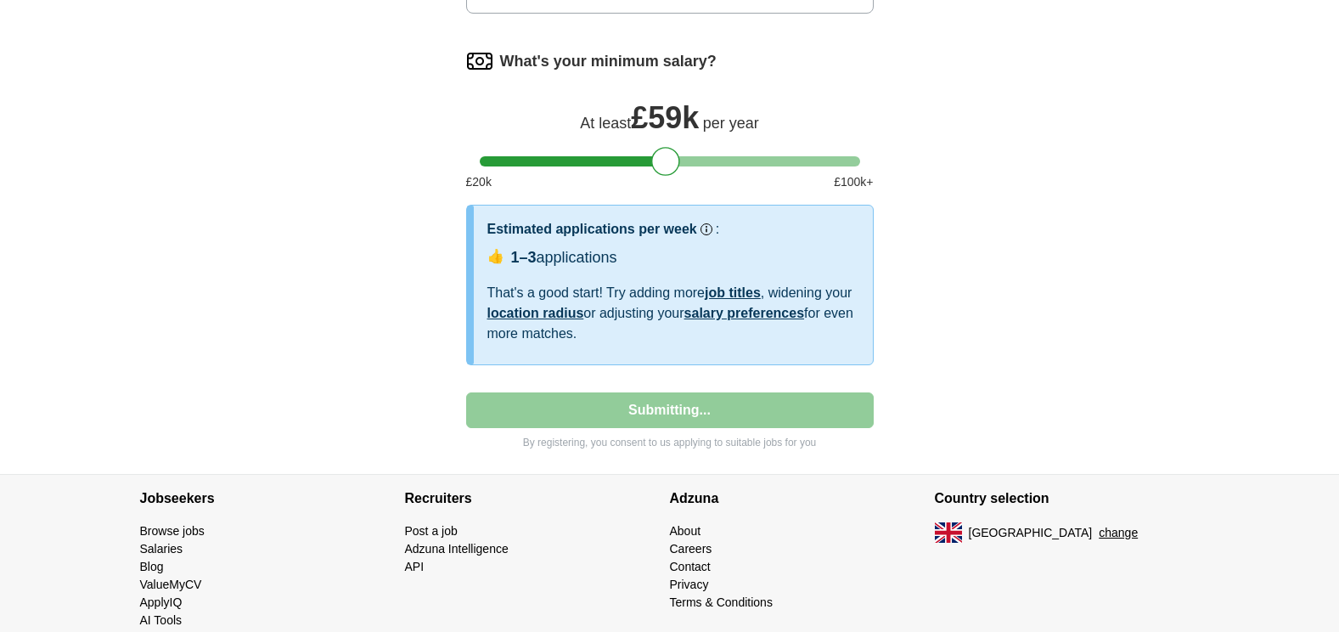
select select "**"
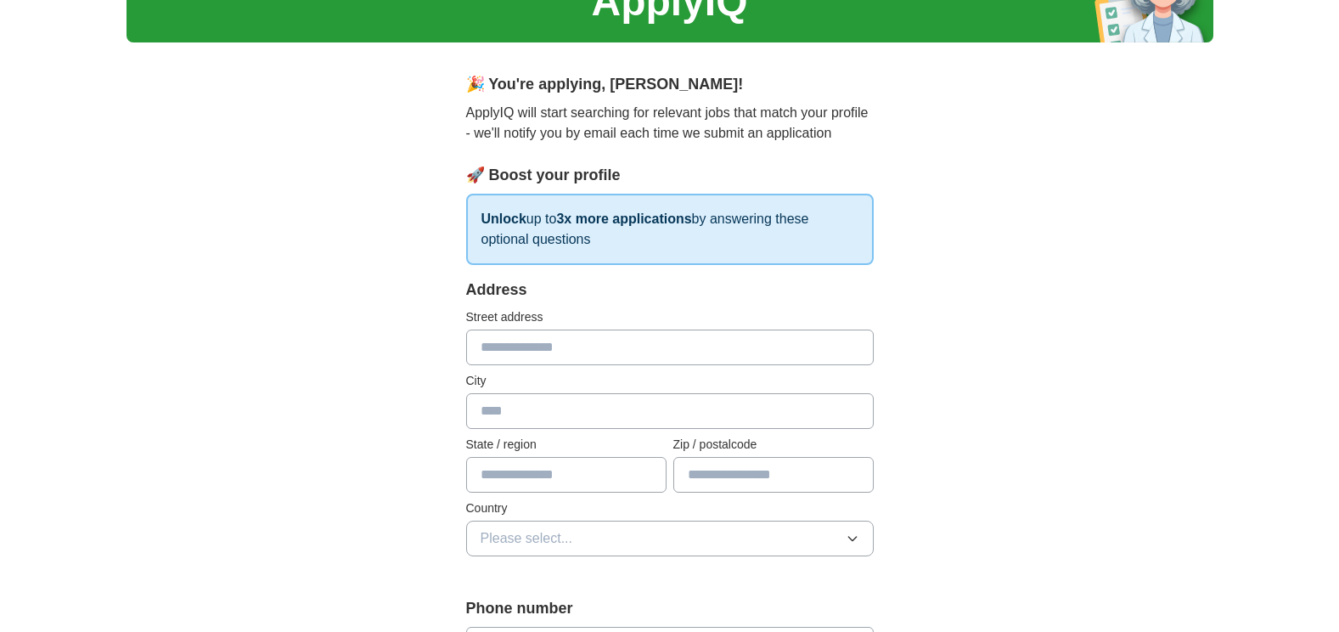
scroll to position [113, 0]
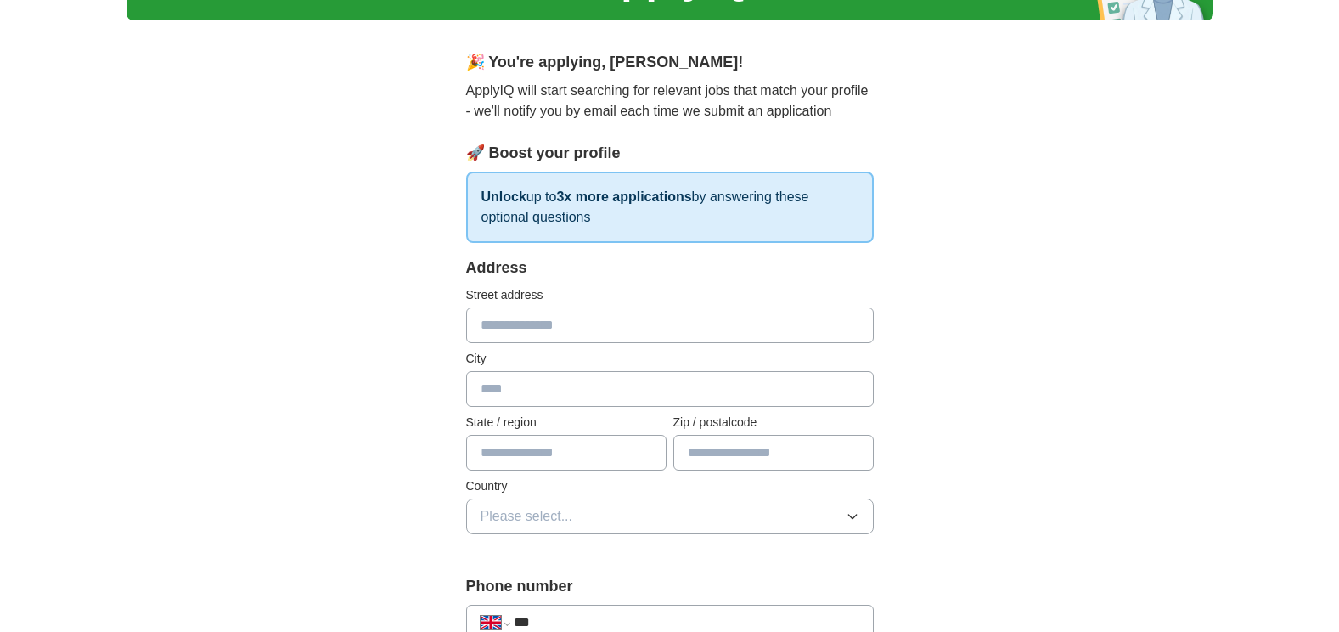
click at [537, 330] on input "text" at bounding box center [670, 325] width 408 height 36
type input "**********"
type input "*******"
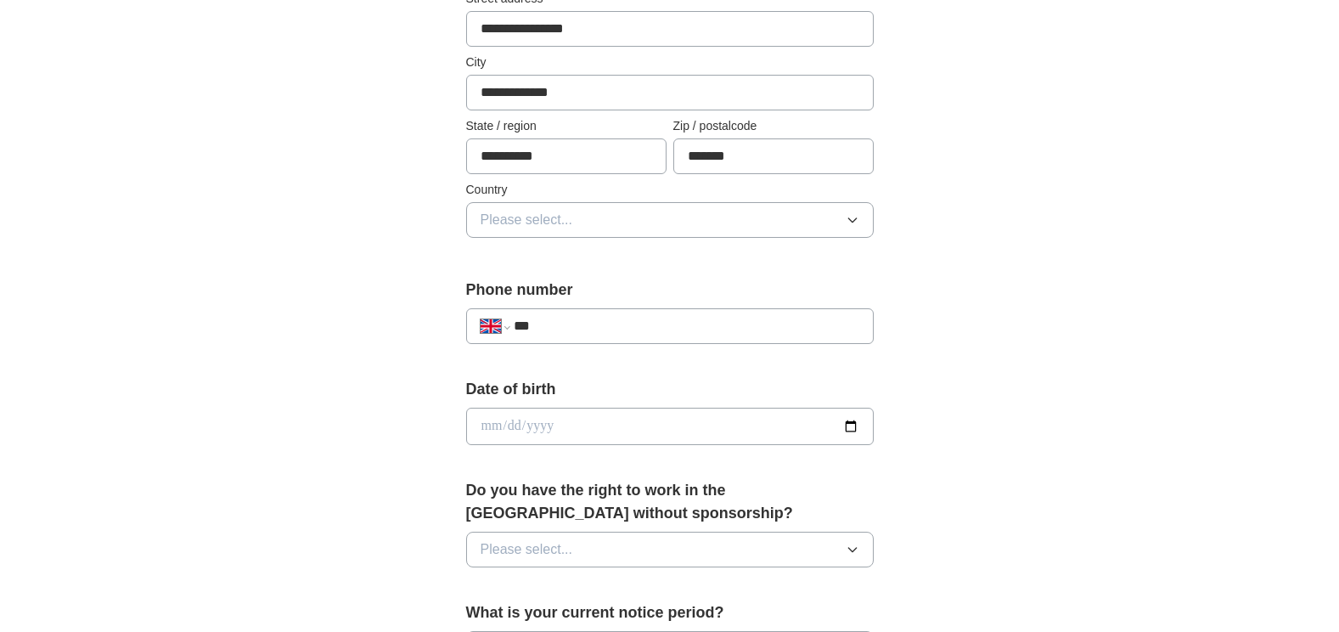
scroll to position [453, 0]
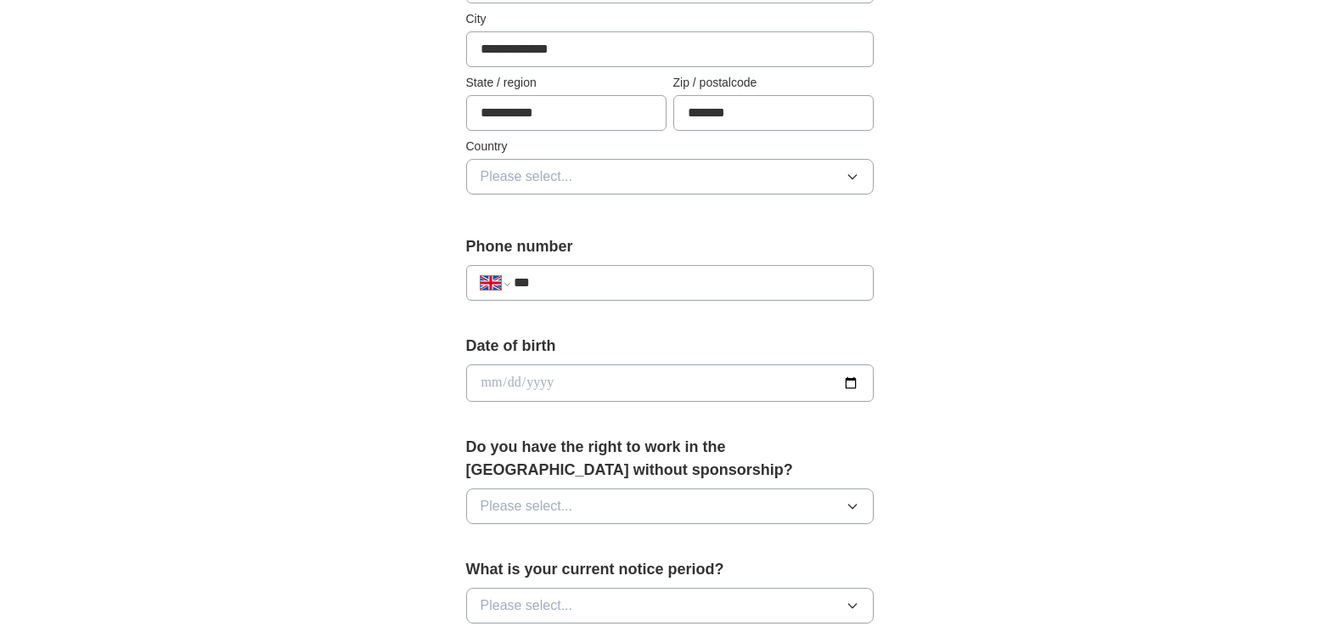
click at [616, 283] on input "***" at bounding box center [686, 283] width 345 height 20
type input "**********"
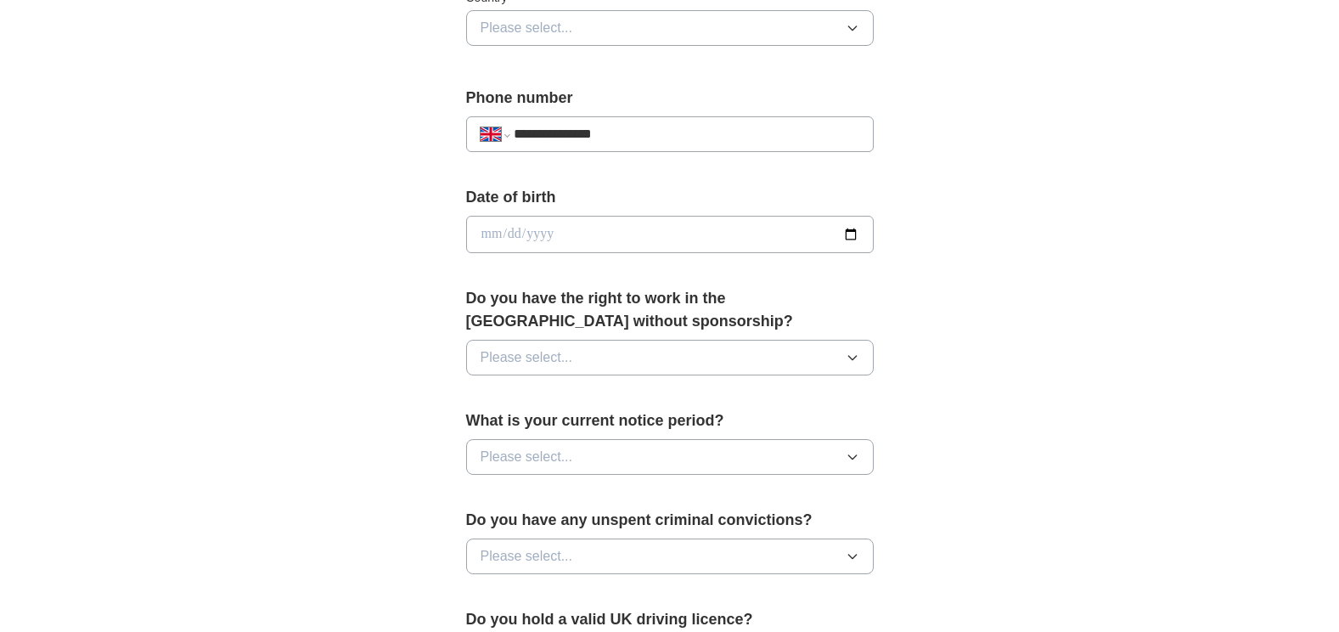
scroll to position [622, 0]
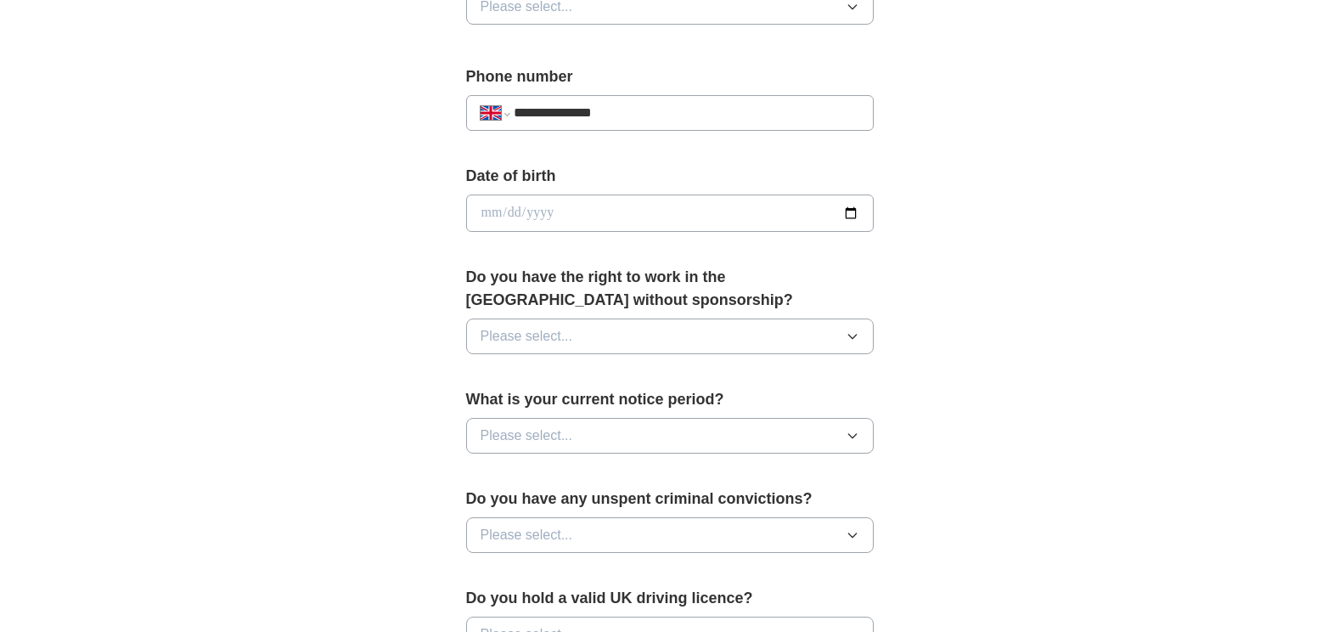
click at [764, 340] on button "Please select..." at bounding box center [670, 336] width 408 height 36
click at [709, 369] on div "Yes" at bounding box center [670, 375] width 379 height 20
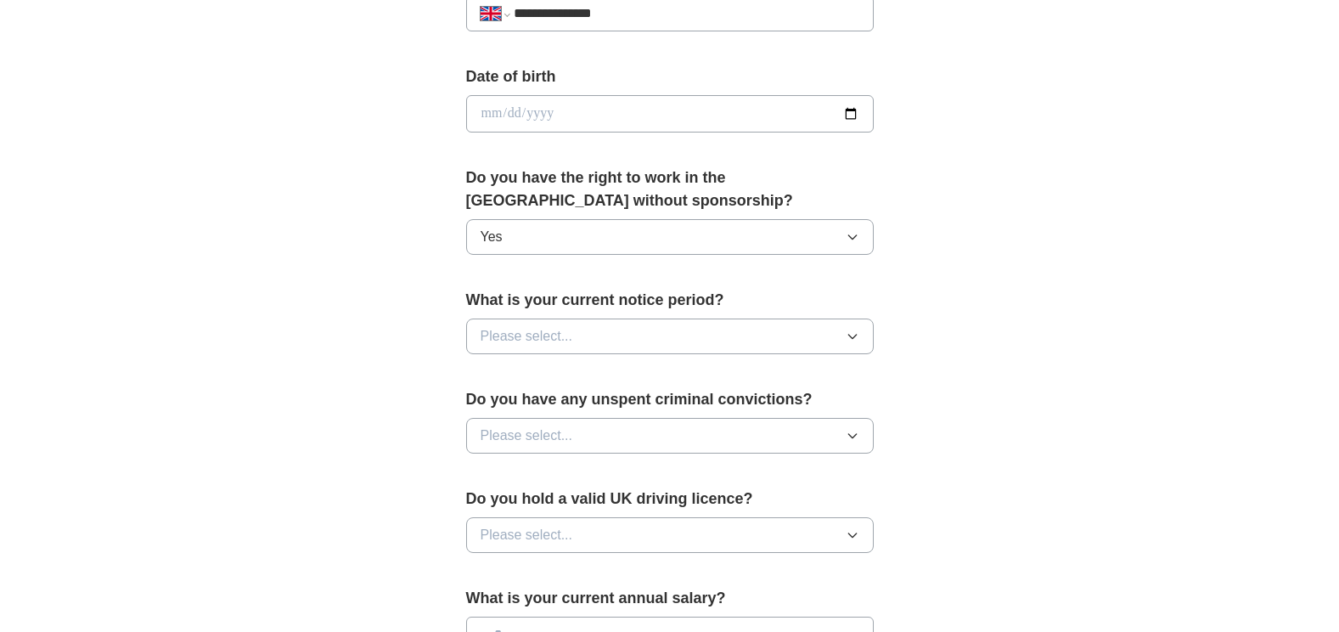
scroll to position [736, 0]
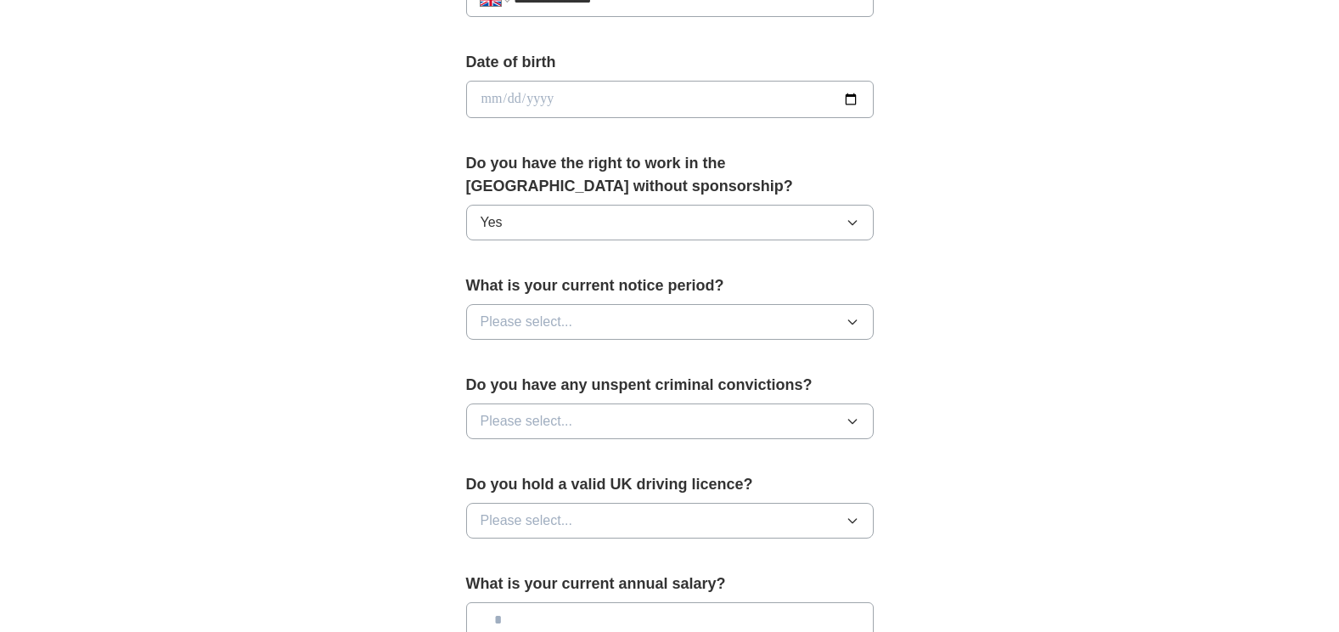
click at [858, 328] on icon "button" at bounding box center [853, 322] width 14 height 14
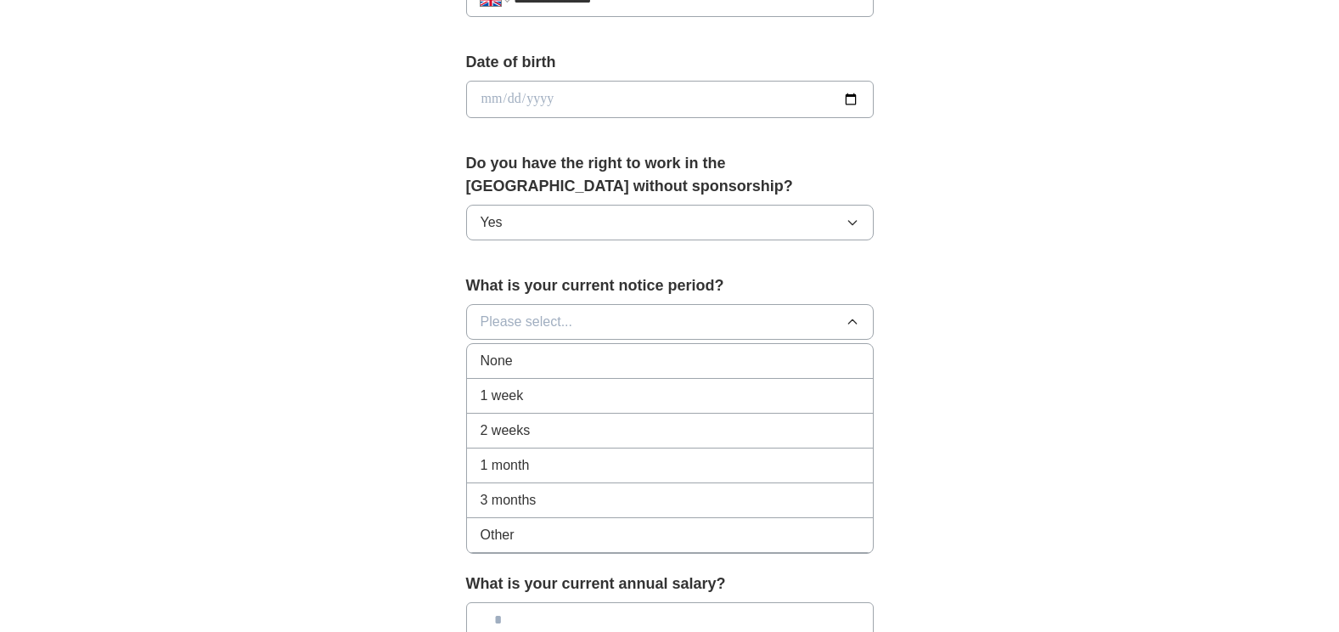
click at [716, 364] on div "None" at bounding box center [670, 361] width 379 height 20
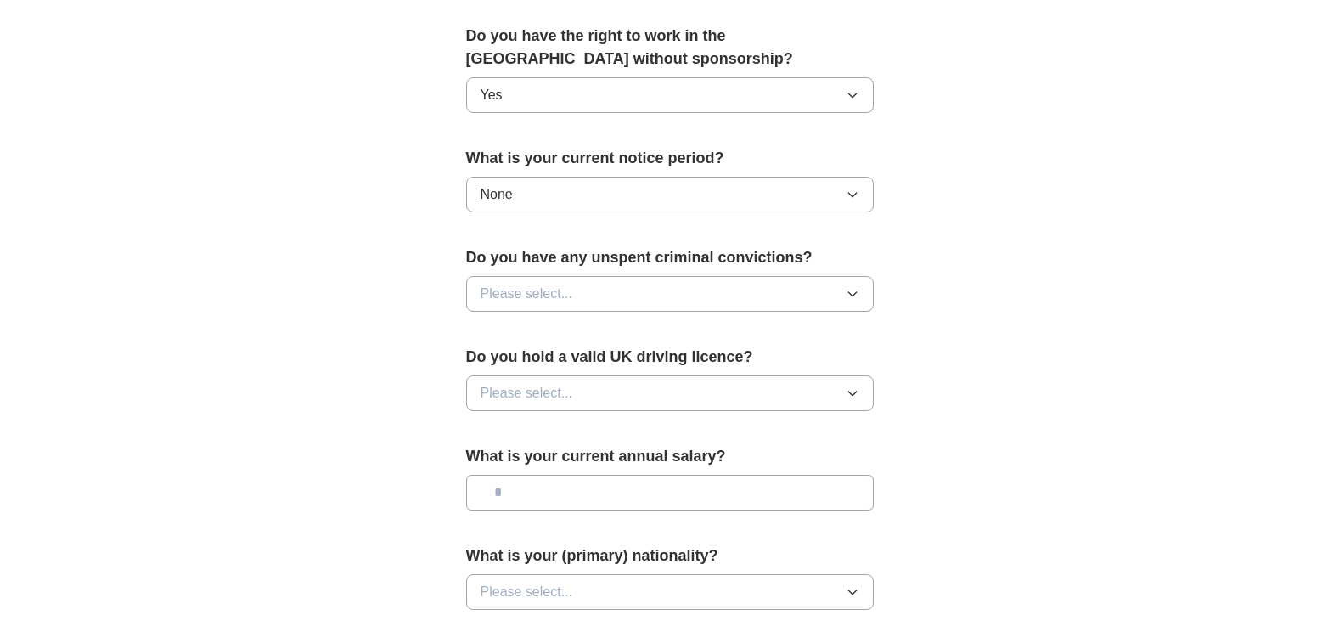
scroll to position [877, 0]
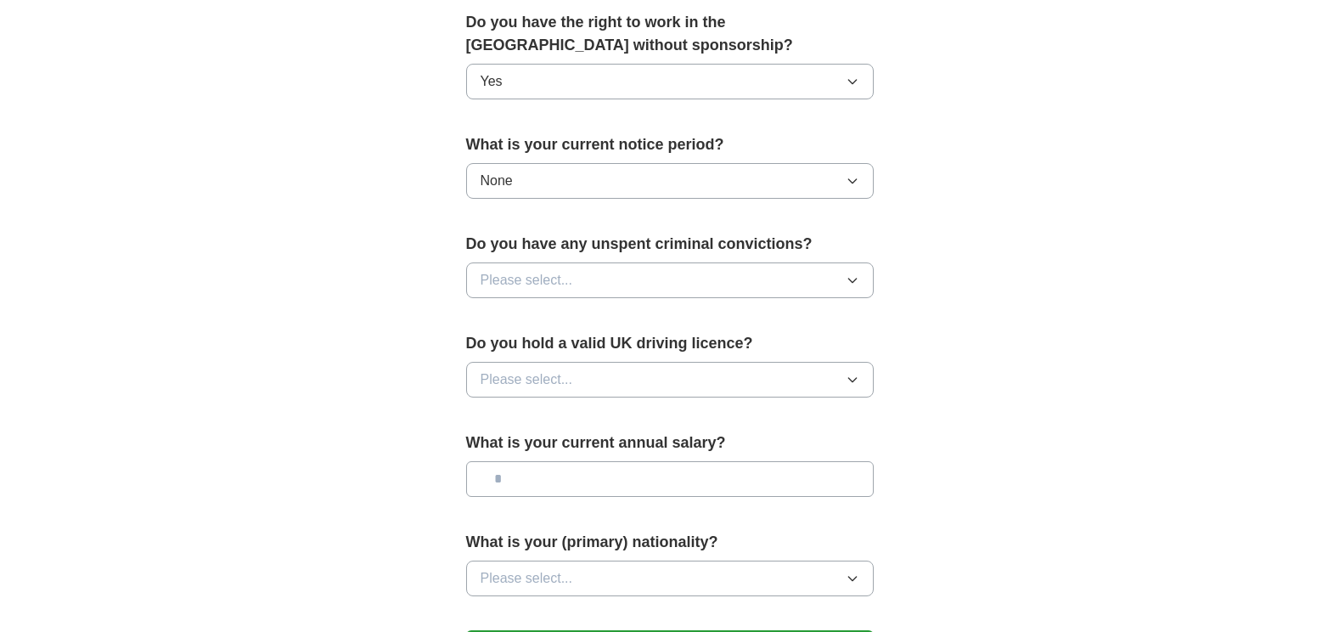
click at [856, 280] on icon "button" at bounding box center [853, 280] width 14 height 14
click at [723, 357] on div "No" at bounding box center [670, 354] width 379 height 20
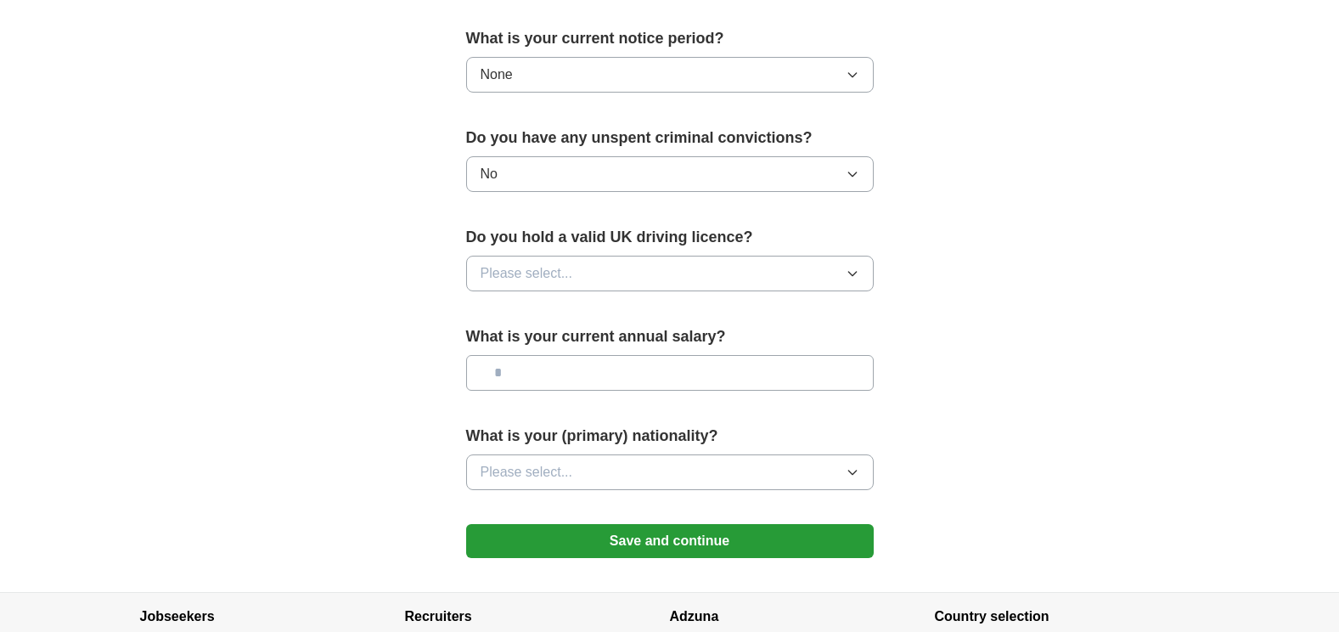
scroll to position [991, 0]
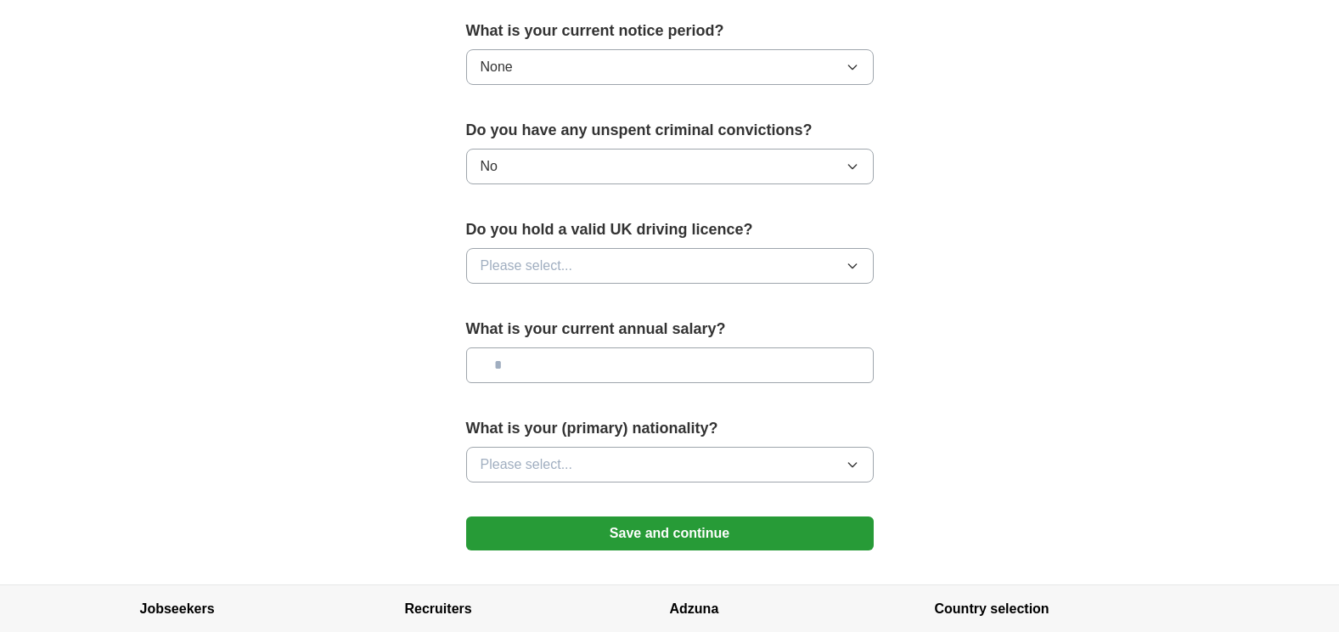
click at [760, 273] on button "Please select..." at bounding box center [670, 266] width 408 height 36
click at [693, 314] on div "Yes" at bounding box center [670, 305] width 379 height 20
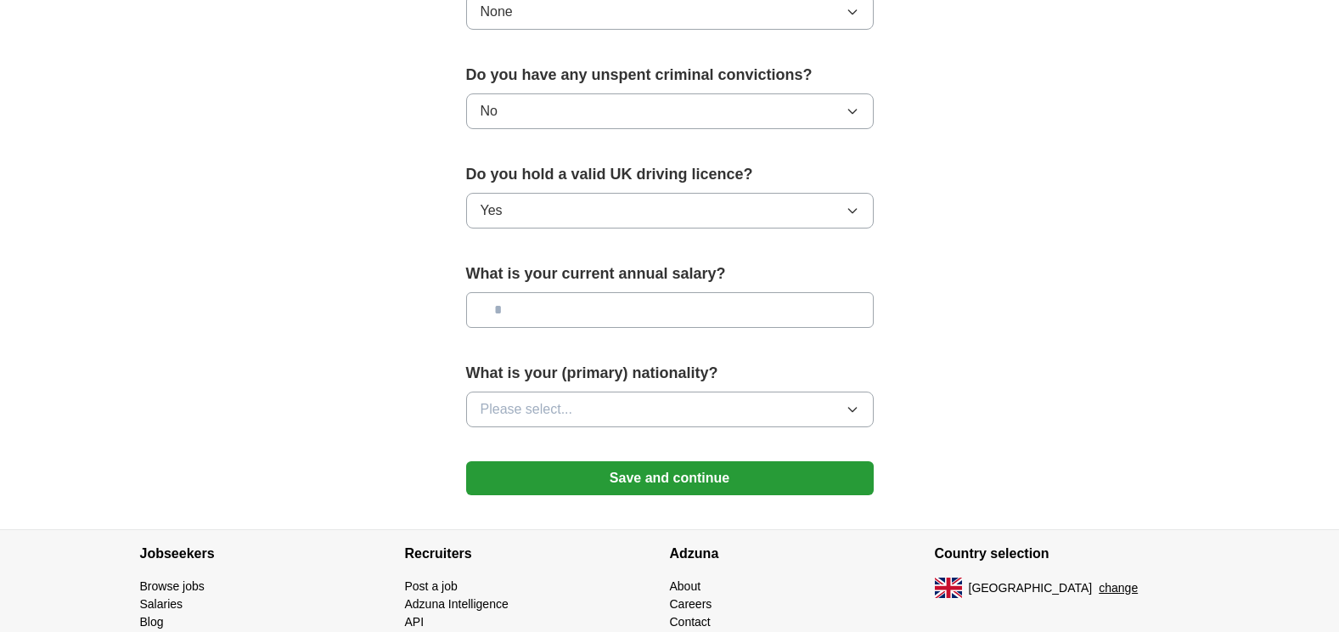
scroll to position [1104, 0]
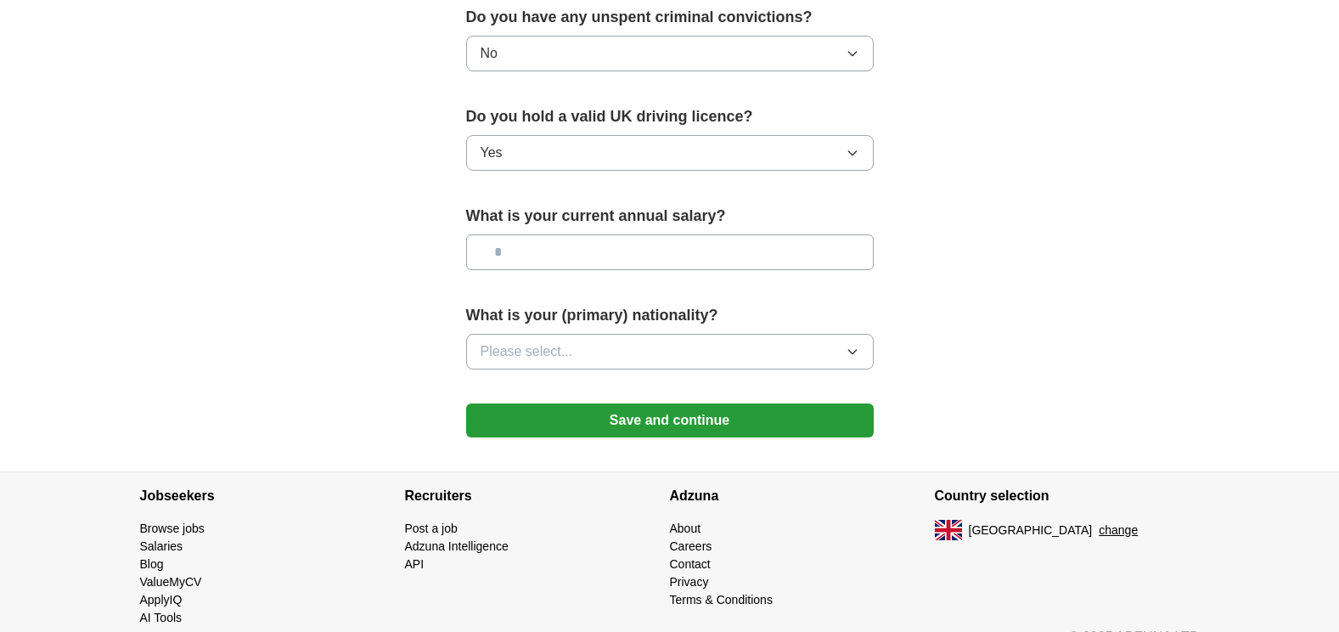
click at [824, 259] on input "text" at bounding box center [670, 252] width 408 height 36
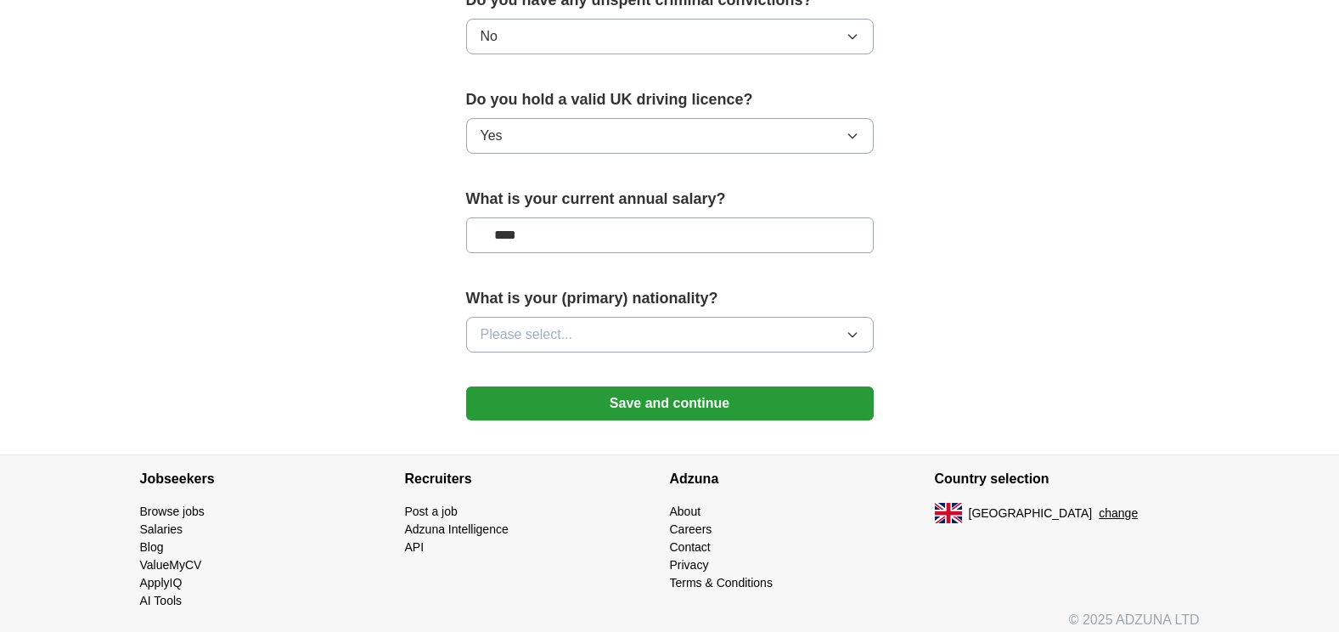
scroll to position [1133, 0]
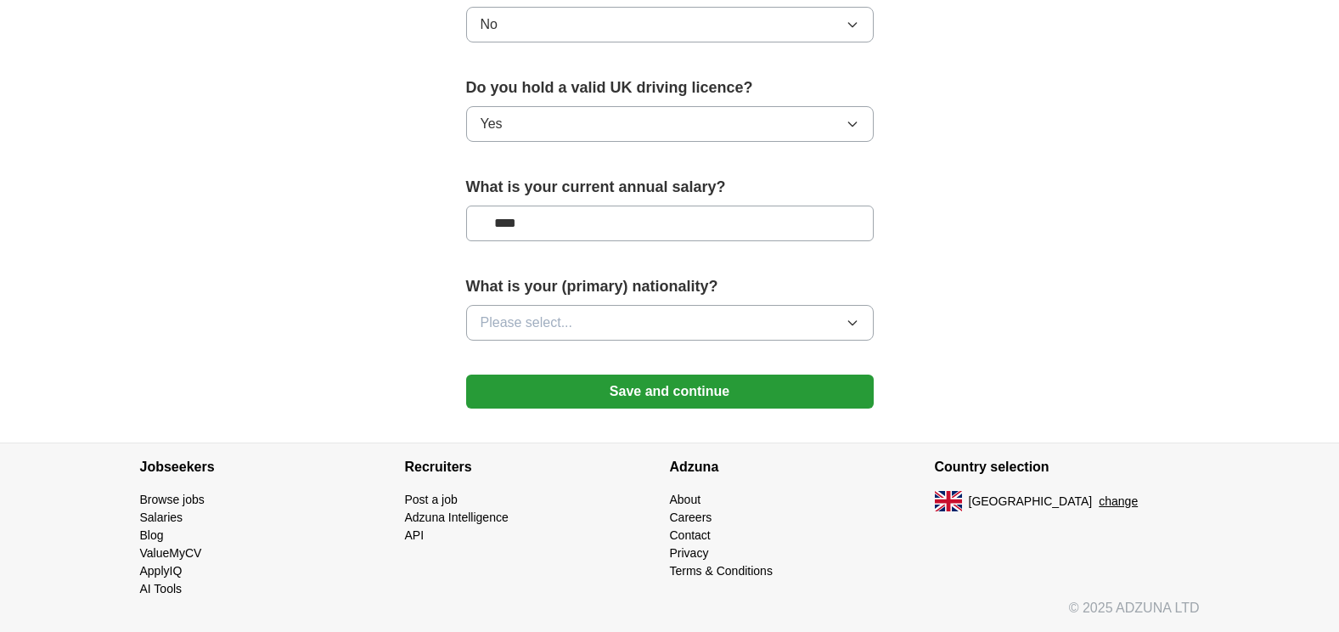
type input "****"
drag, startPoint x: 599, startPoint y: 221, endPoint x: 322, endPoint y: 211, distance: 277.8
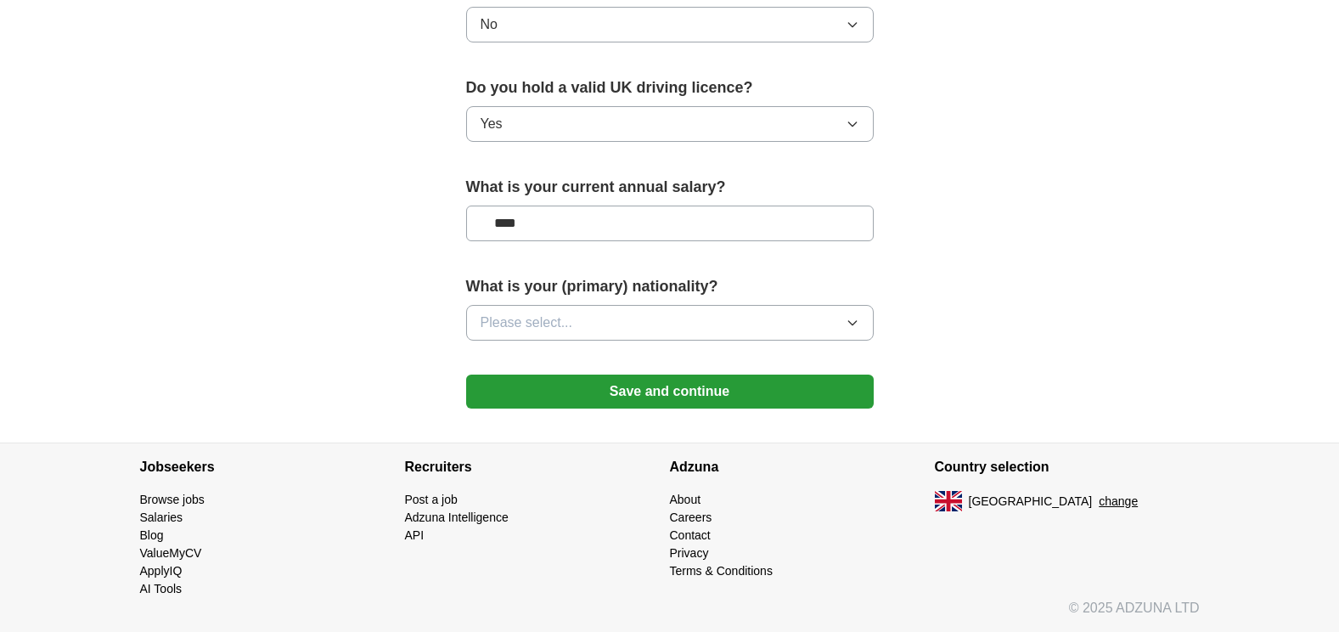
drag, startPoint x: 780, startPoint y: 227, endPoint x: 254, endPoint y: 222, distance: 526.5
click at [854, 319] on icon "button" at bounding box center [853, 323] width 14 height 14
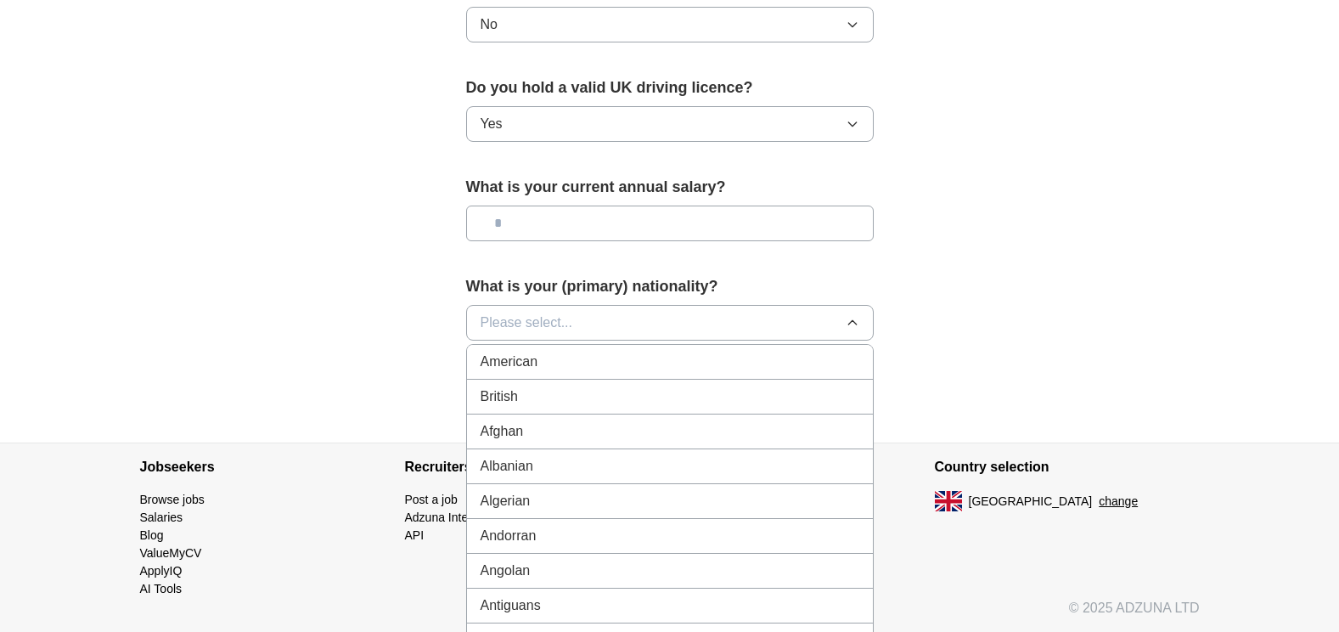
click at [733, 390] on div "British" at bounding box center [670, 396] width 379 height 20
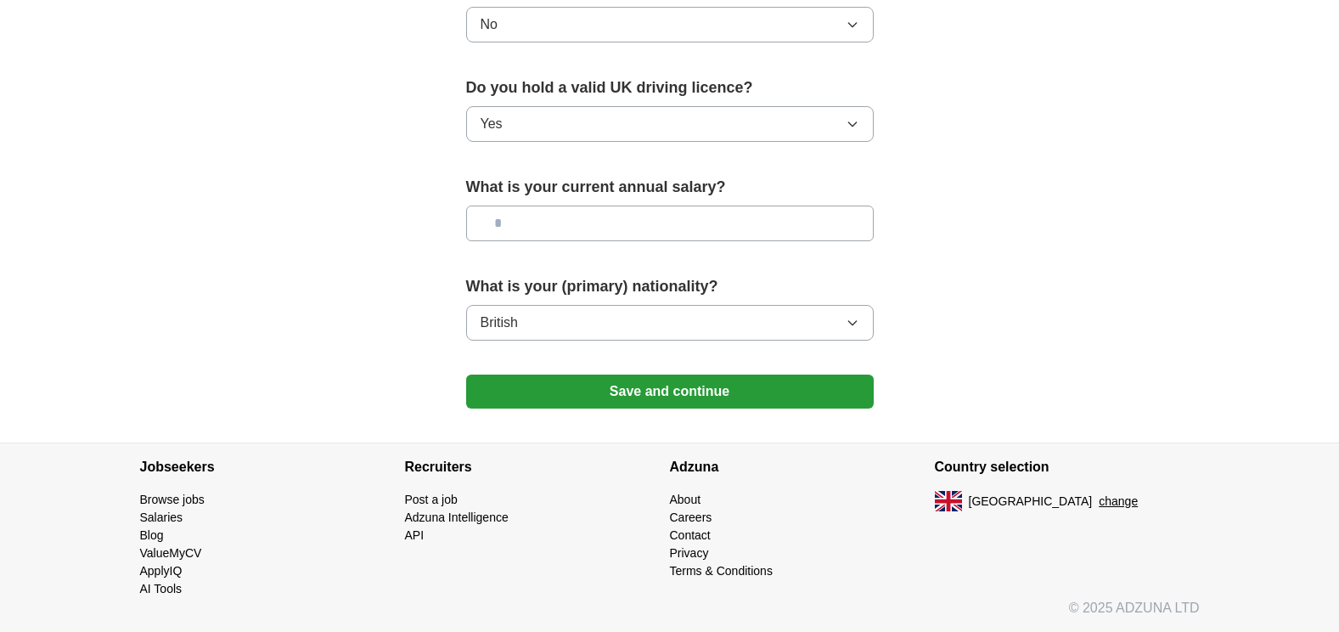
click at [707, 390] on button "Save and continue" at bounding box center [670, 391] width 408 height 34
